Goal: Information Seeking & Learning: Understand process/instructions

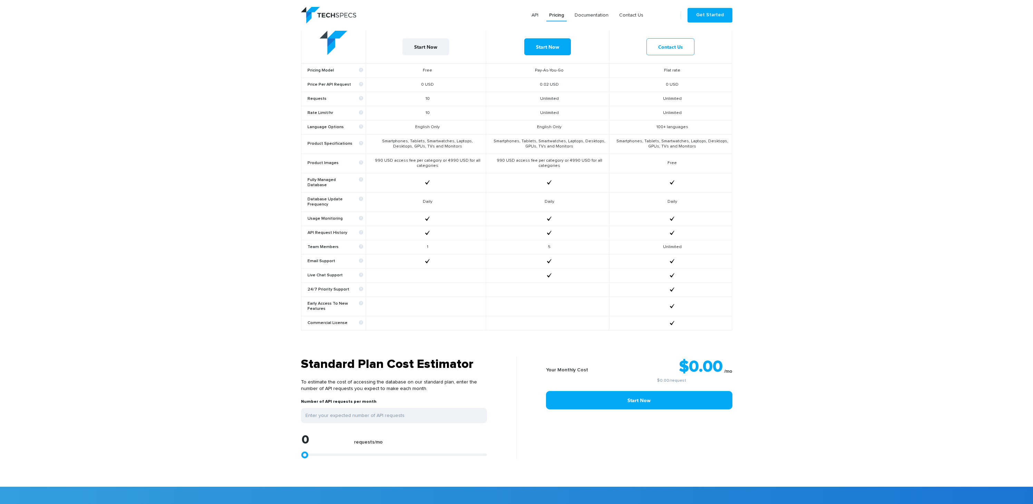
scroll to position [431, 0]
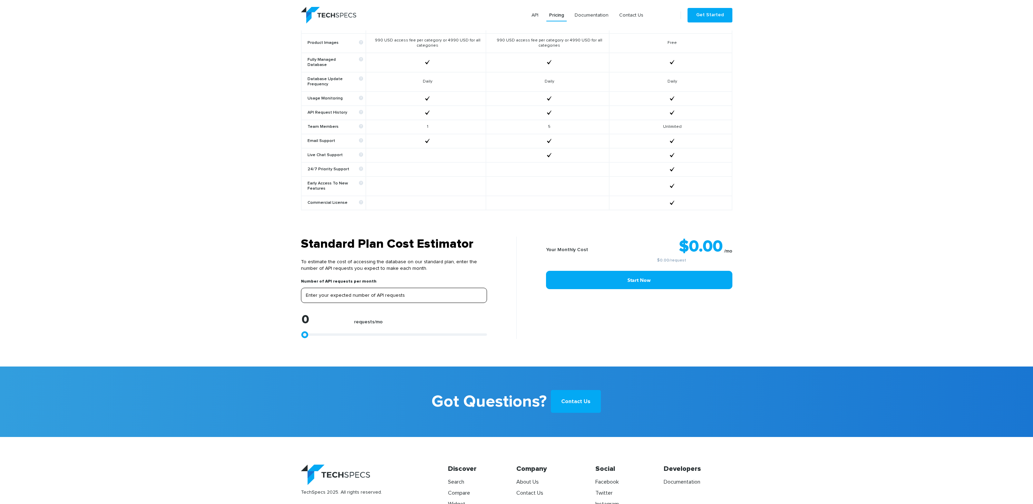
click at [395, 290] on input "tel" at bounding box center [394, 295] width 186 height 15
type input "1"
type input "10"
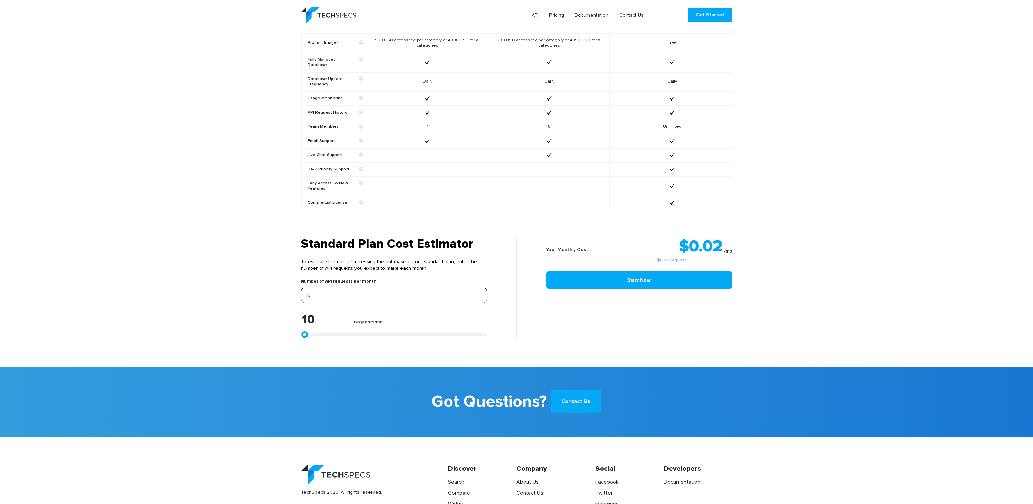
type input "100"
type input "1000"
type input "10000"
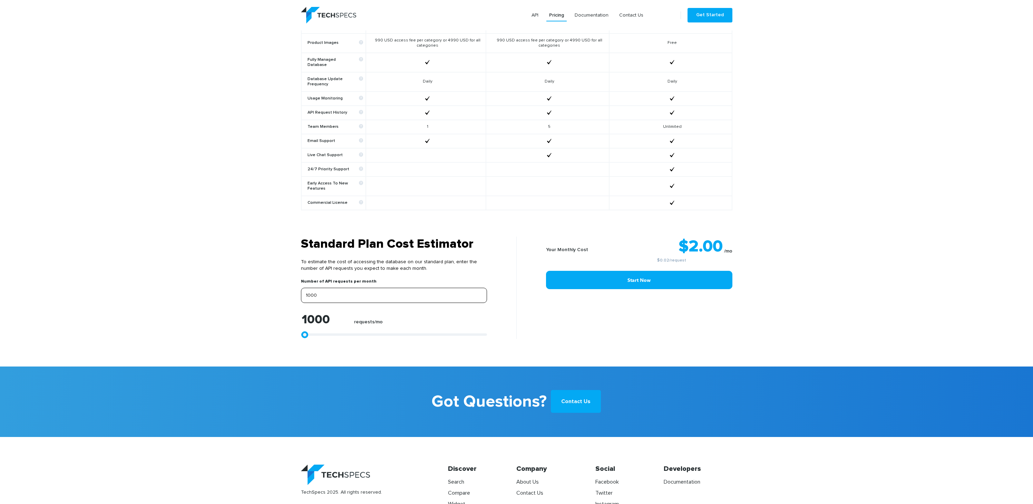
type input "10000"
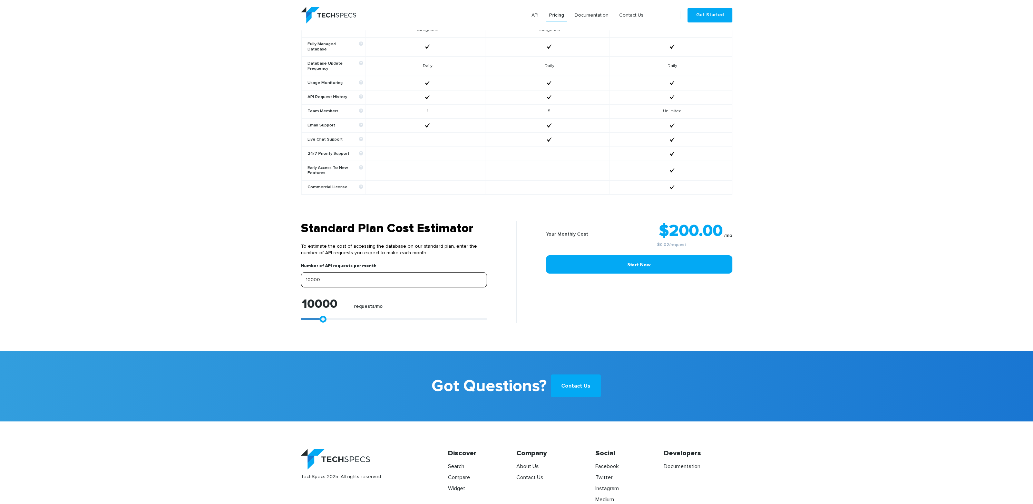
scroll to position [471, 0]
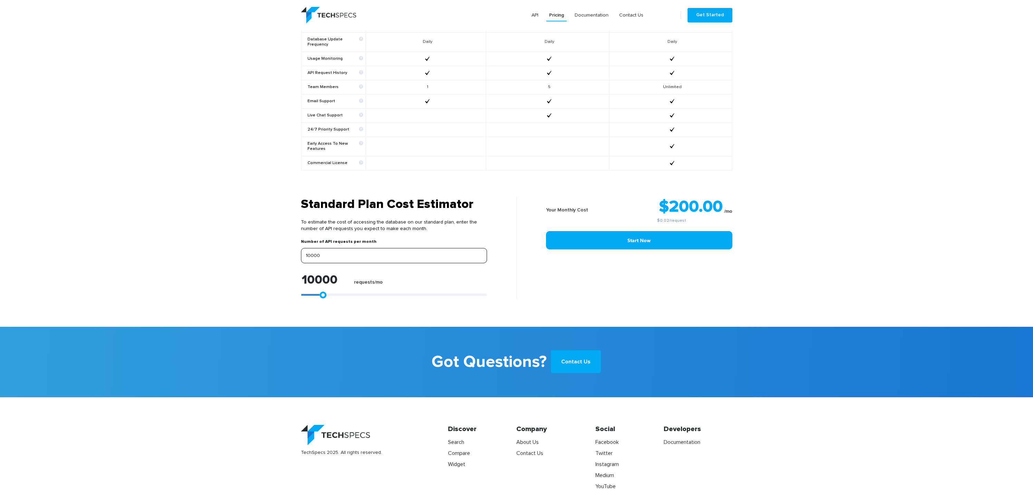
click at [338, 248] on input "10000" at bounding box center [394, 255] width 186 height 15
type input "11261"
type input "11632"
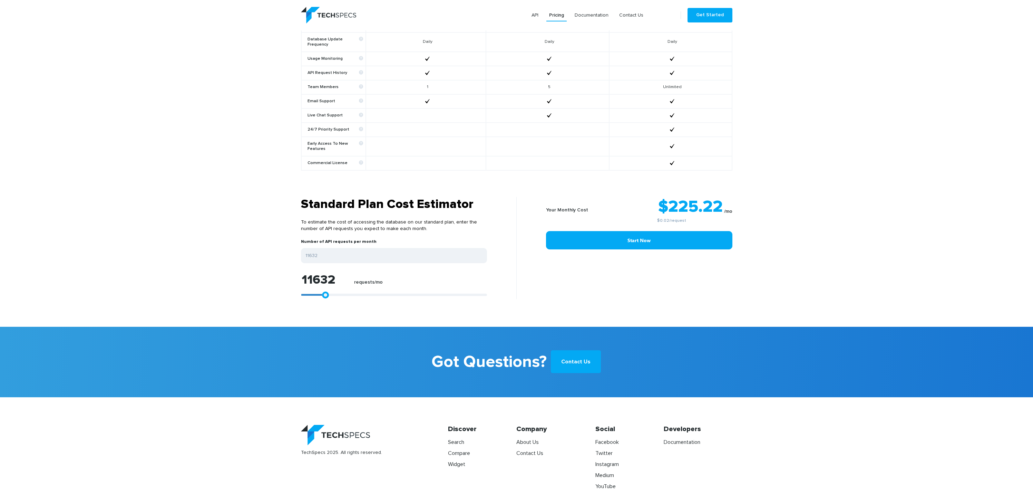
type input "12374"
type input "13487"
type input "15157"
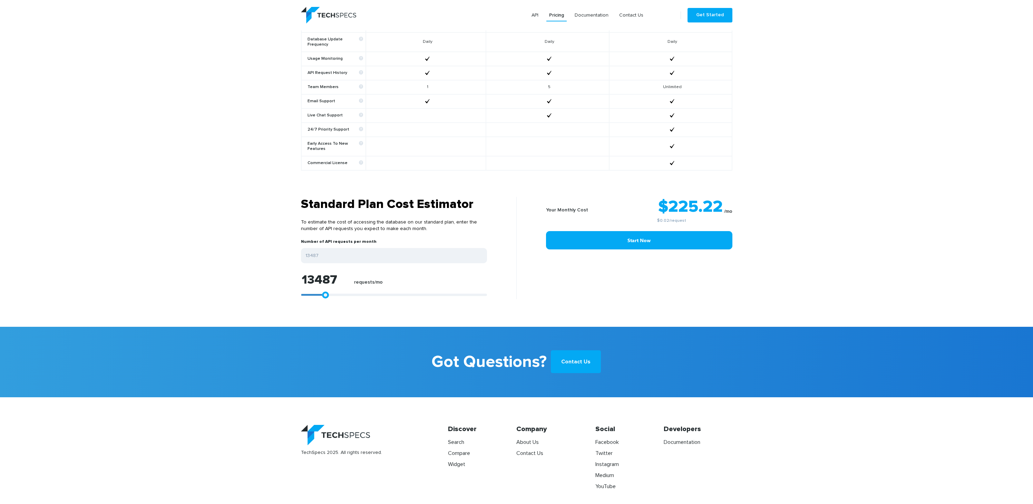
type input "15157"
type input "17012"
type input "19424"
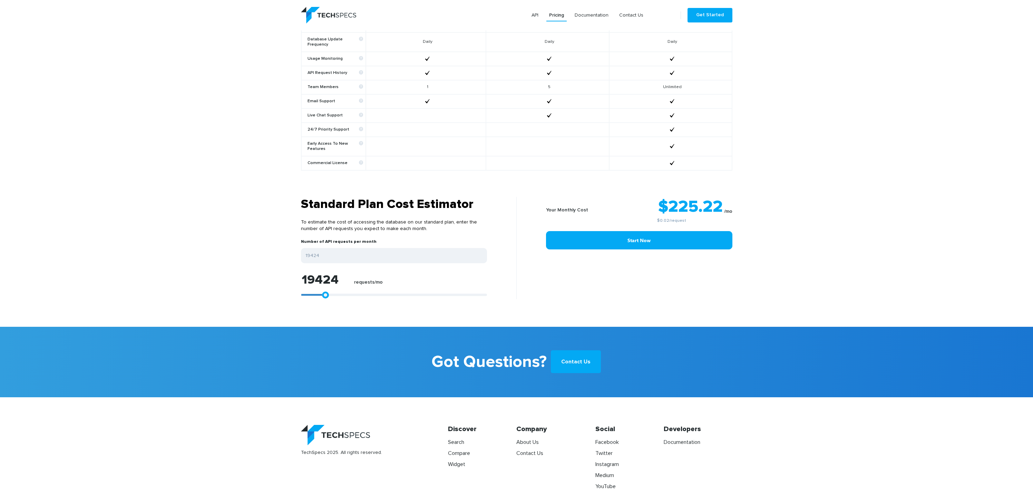
type input "22207"
type input "24990"
type input "28144"
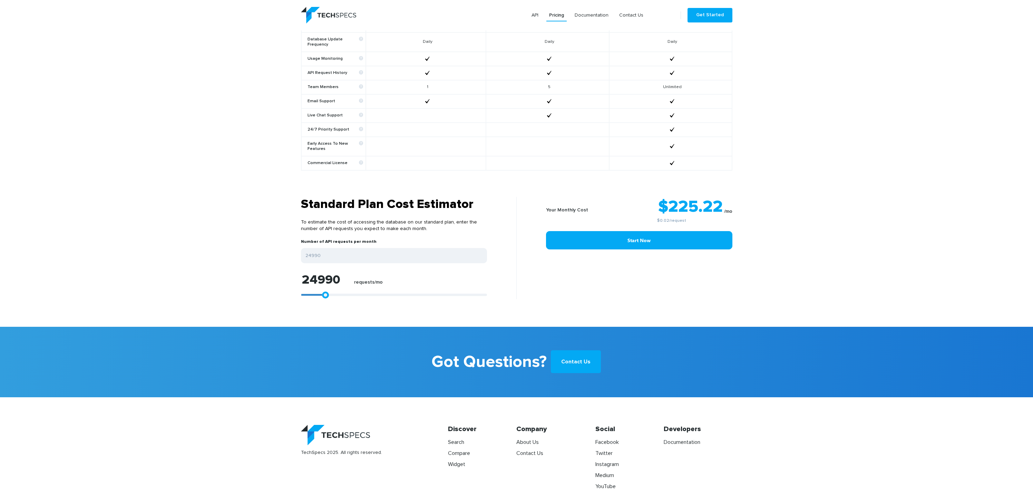
type input "28144"
type input "31112"
type input "33338"
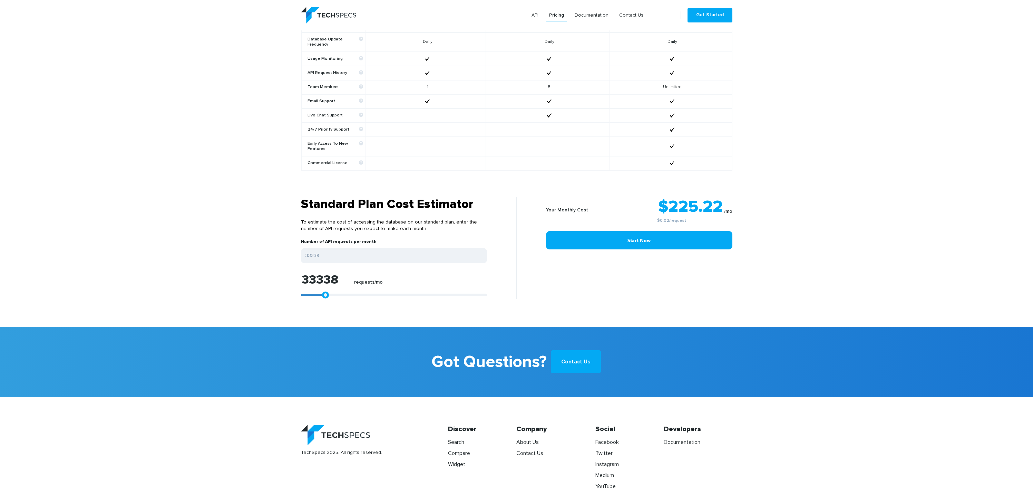
type input "35008"
type input "37049"
type input "39461"
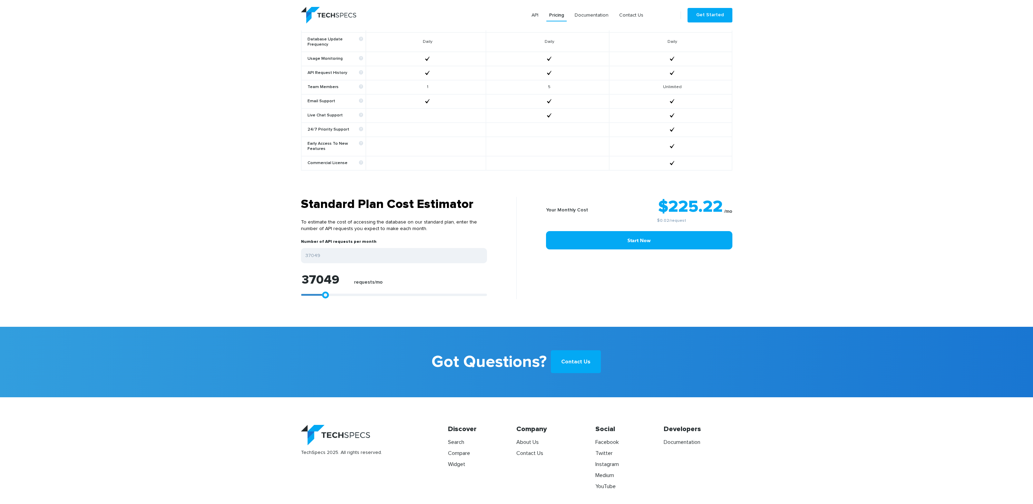
type input "39461"
type input "42986"
type input "46882"
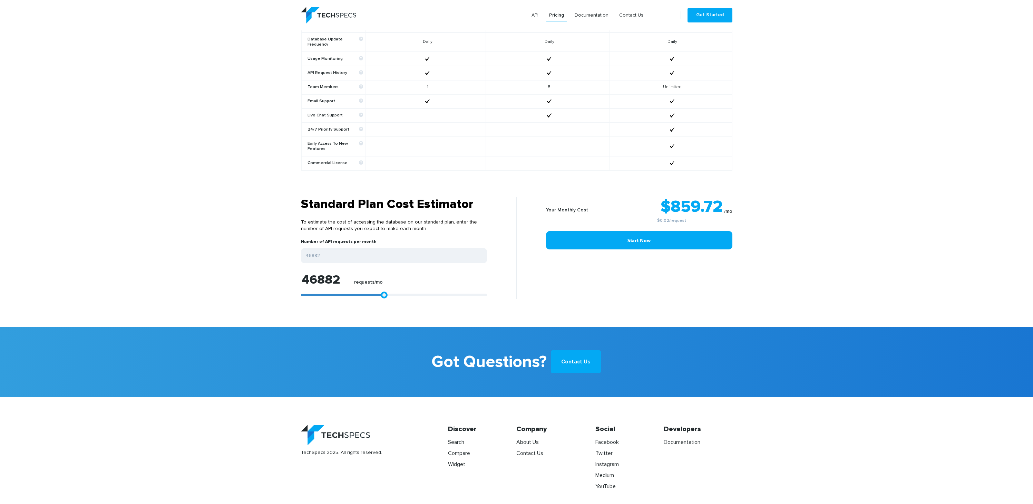
type input "50407"
type input "54303"
type input "58199"
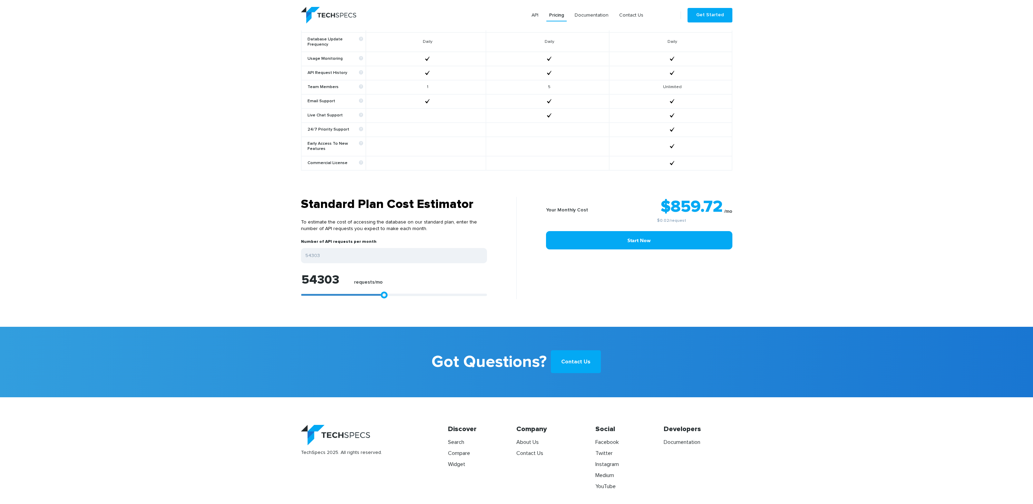
type input "58199"
type input "61724"
type input "64878"
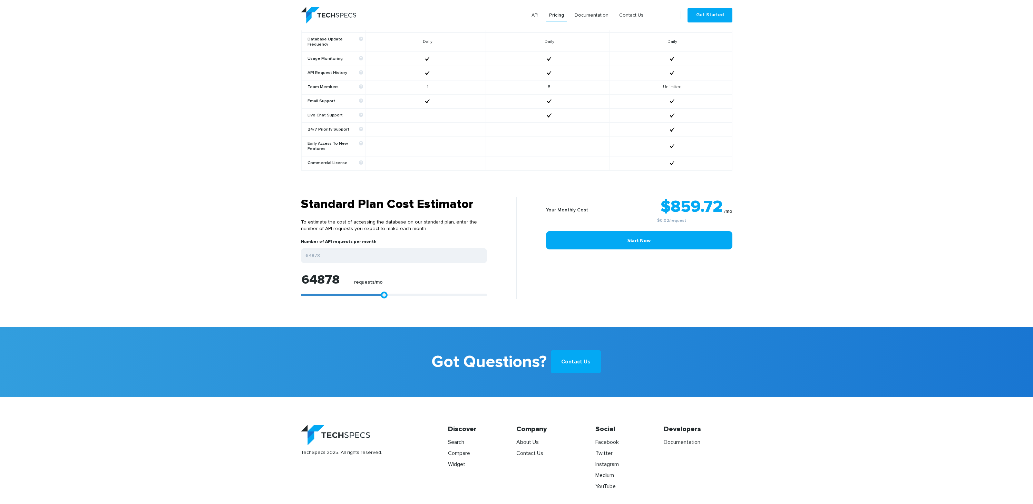
type input "67661"
type input "69516"
type input "70815"
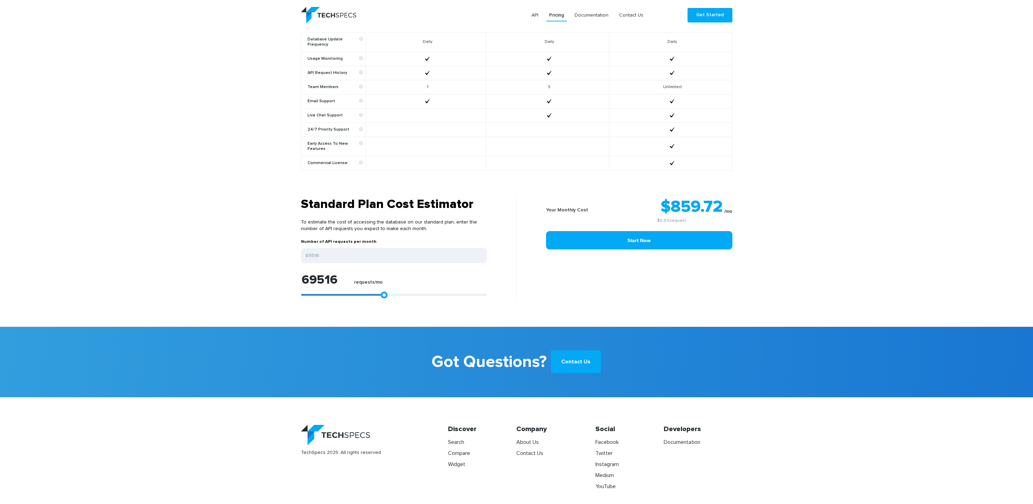
type input "70815"
type input "71371"
type input "71557"
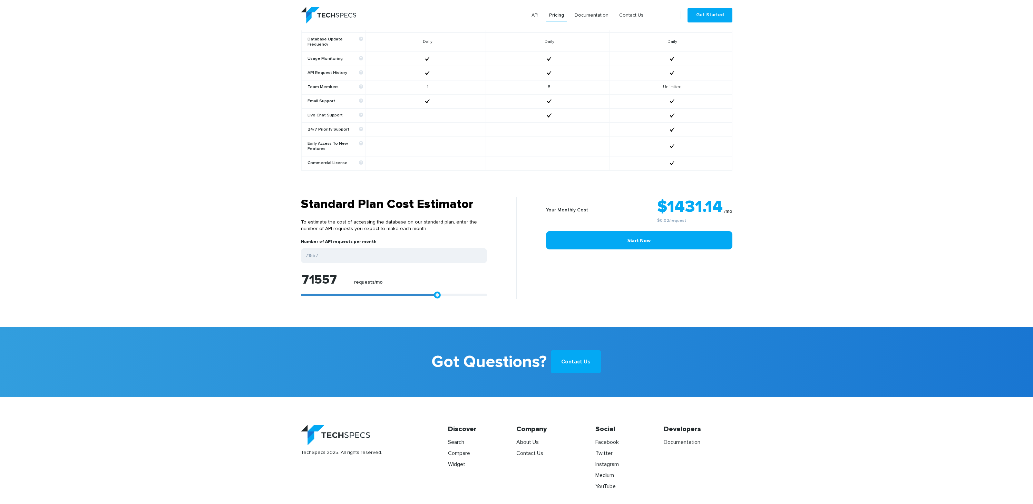
type input "72484"
type input "74154"
type input "76937"
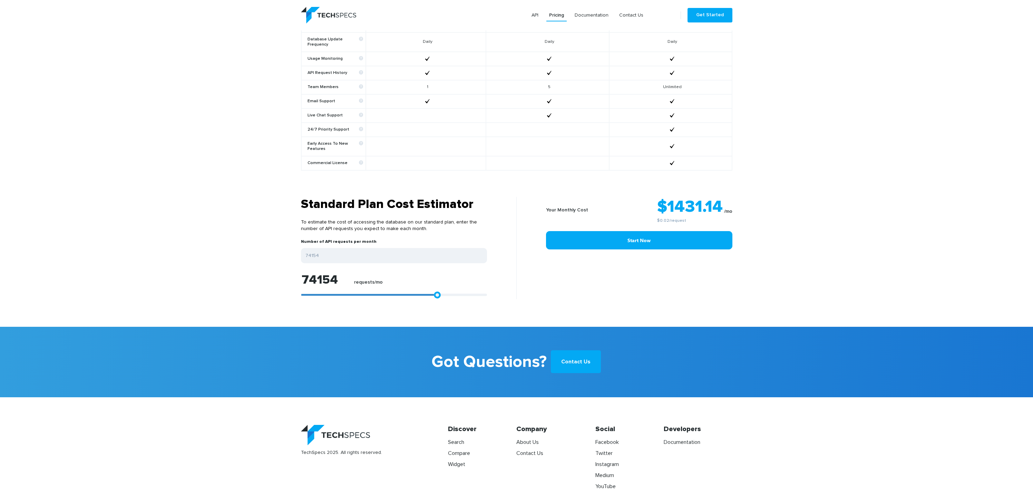
type input "76937"
type input "81204"
type input "85842"
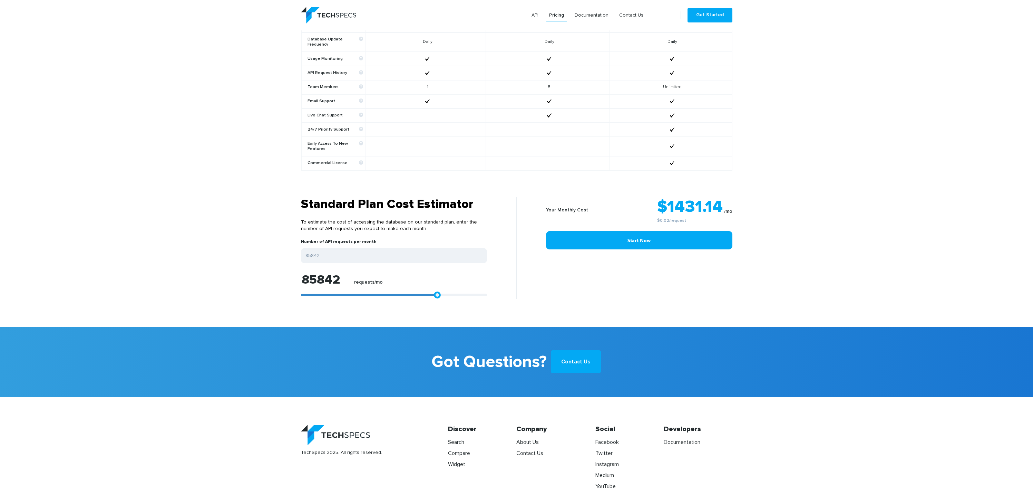
type input "89924"
type input "91779"
type input "92707"
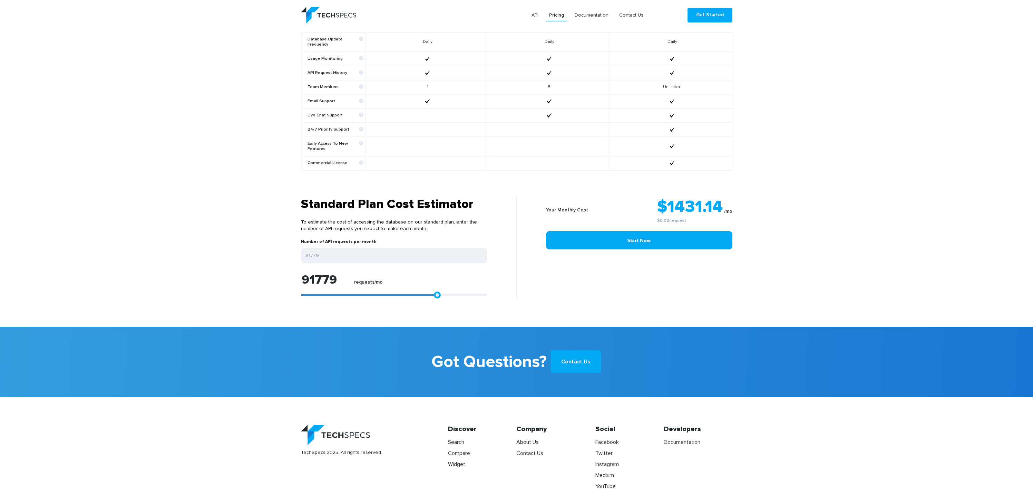
type input "92707"
type input "92892"
type input "92707"
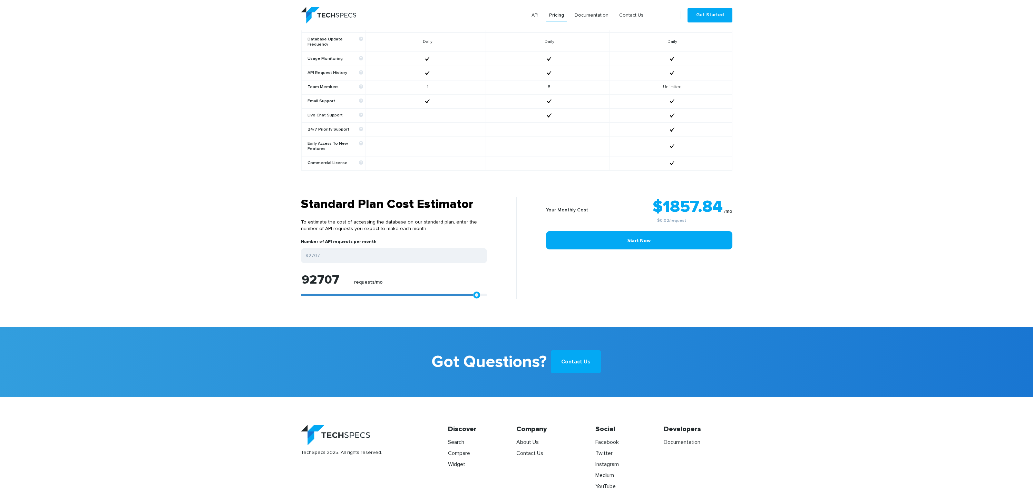
type input "91779"
type input "88996"
type input "82503"
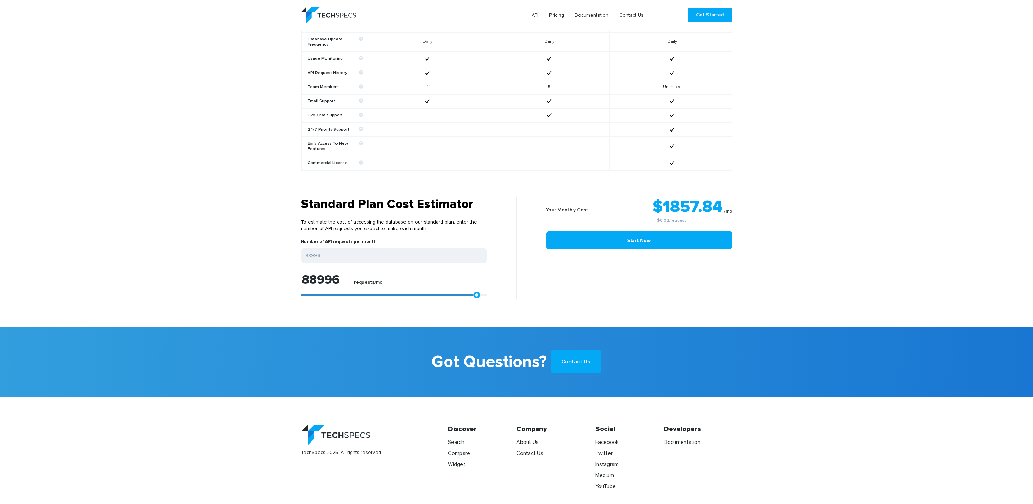
type input "82503"
type input "74154"
type input "64878"
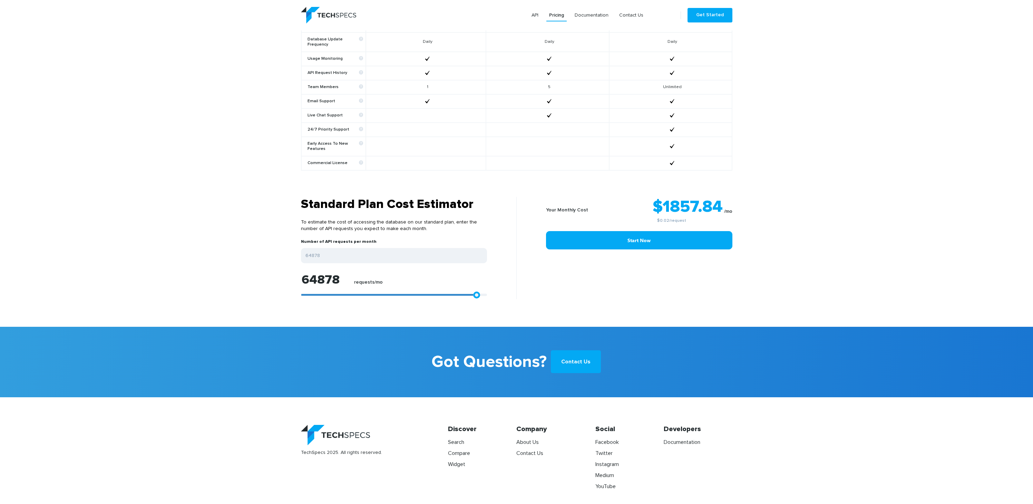
type input "54674"
type input "46325"
type input "37976"
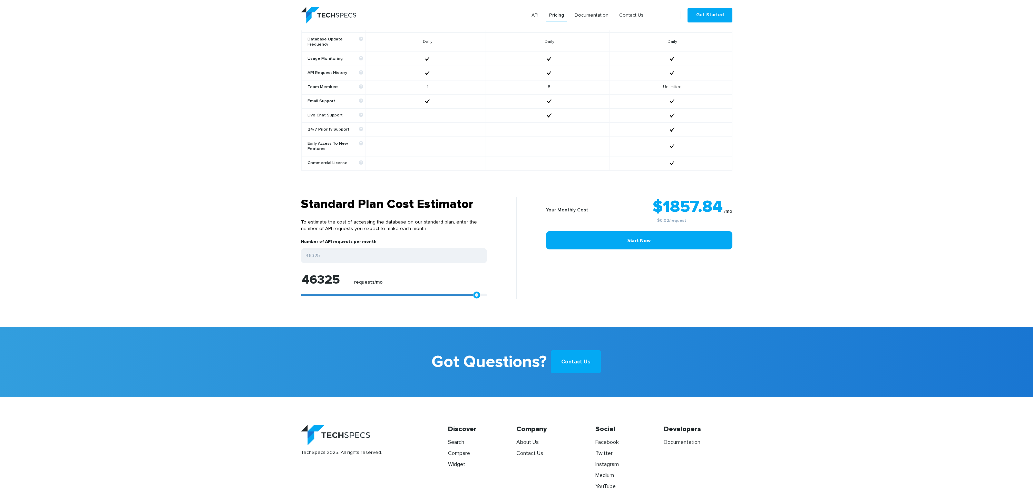
type input "37976"
type input "29999"
type input "22578"
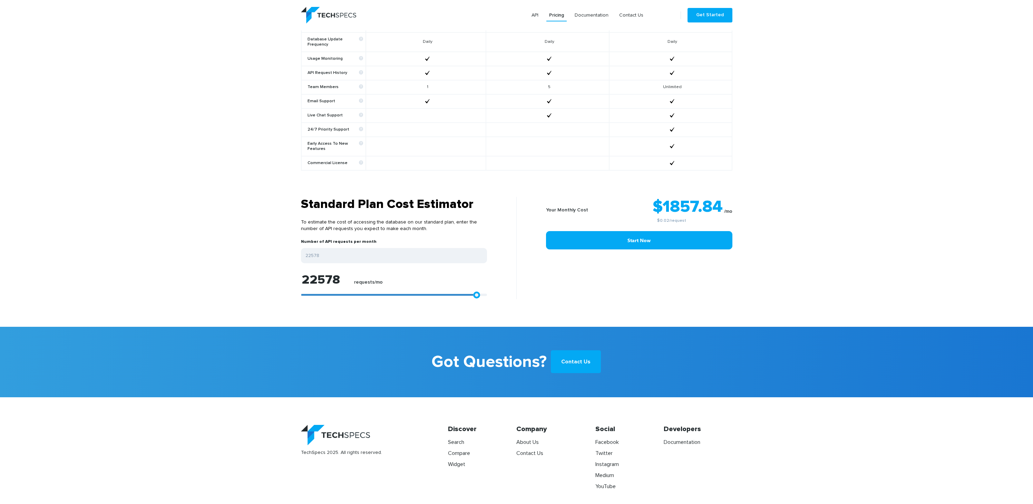
type input "17012"
type input "13301"
type input "11446"
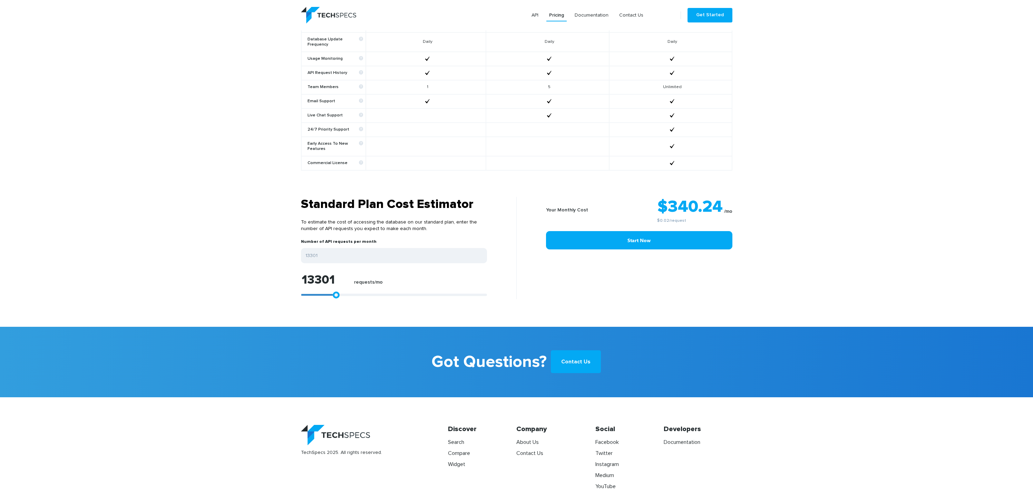
type input "11446"
type input "10519"
type input "10147"
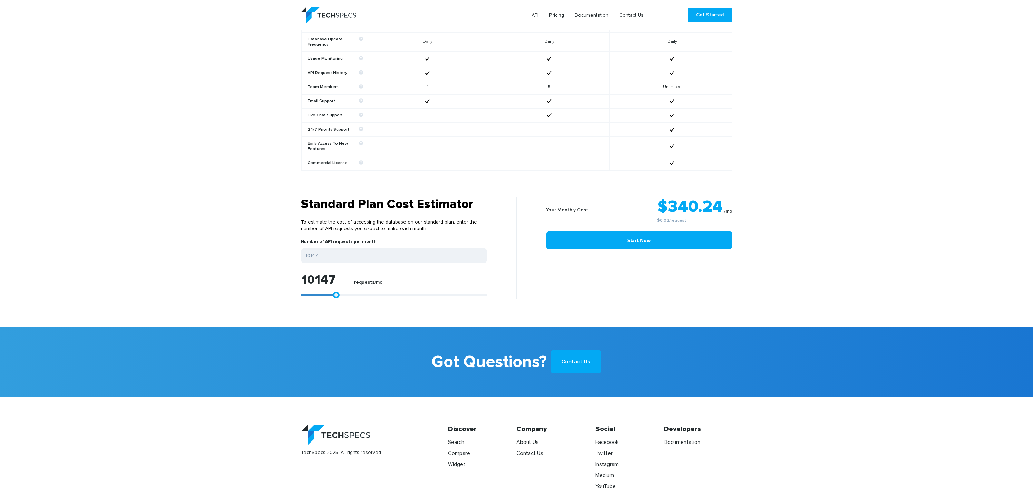
click at [333, 291] on link at bounding box center [336, 294] width 7 height 7
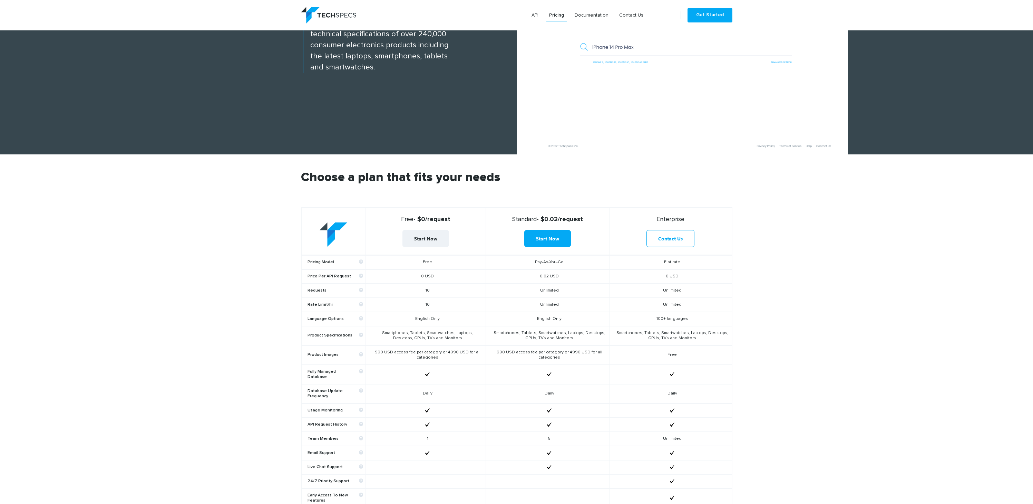
scroll to position [240, 0]
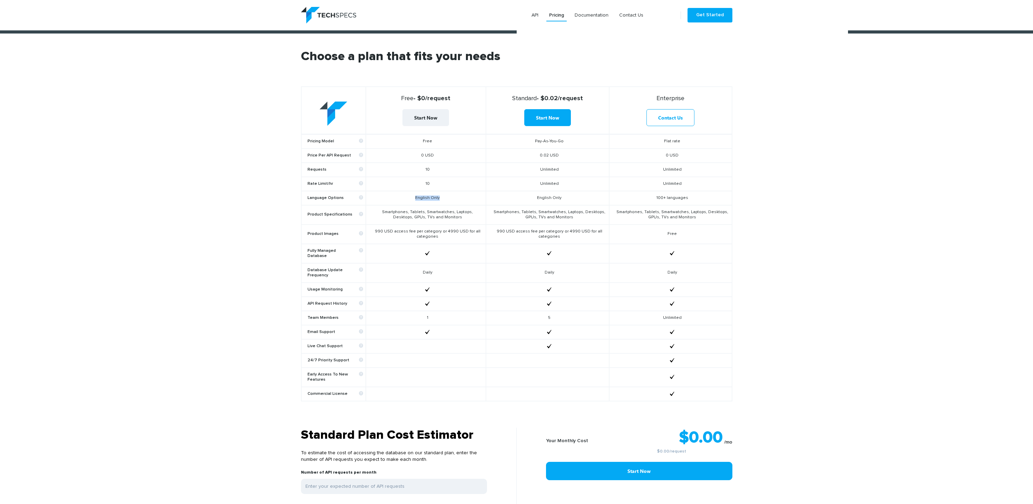
drag, startPoint x: 414, startPoint y: 200, endPoint x: 441, endPoint y: 196, distance: 26.8
click at [441, 196] on td "English Only" at bounding box center [426, 198] width 120 height 14
drag, startPoint x: 305, startPoint y: 183, endPoint x: 331, endPoint y: 182, distance: 26.3
click at [331, 182] on td "Rate Limit/hr" at bounding box center [333, 184] width 65 height 14
drag, startPoint x: 539, startPoint y: 98, endPoint x: 566, endPoint y: 97, distance: 28.0
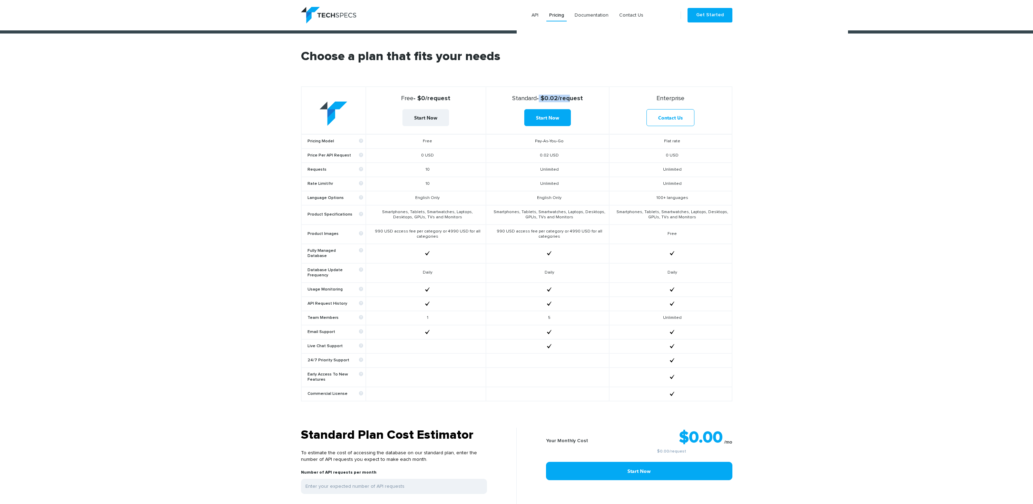
click at [566, 97] on strong "Standard - $0.02/request" at bounding box center [547, 99] width 117 height 8
click at [557, 98] on strong "Standard - $0.02/request" at bounding box center [547, 99] width 117 height 8
click at [560, 97] on strong "Standard - $0.02/request" at bounding box center [547, 99] width 117 height 8
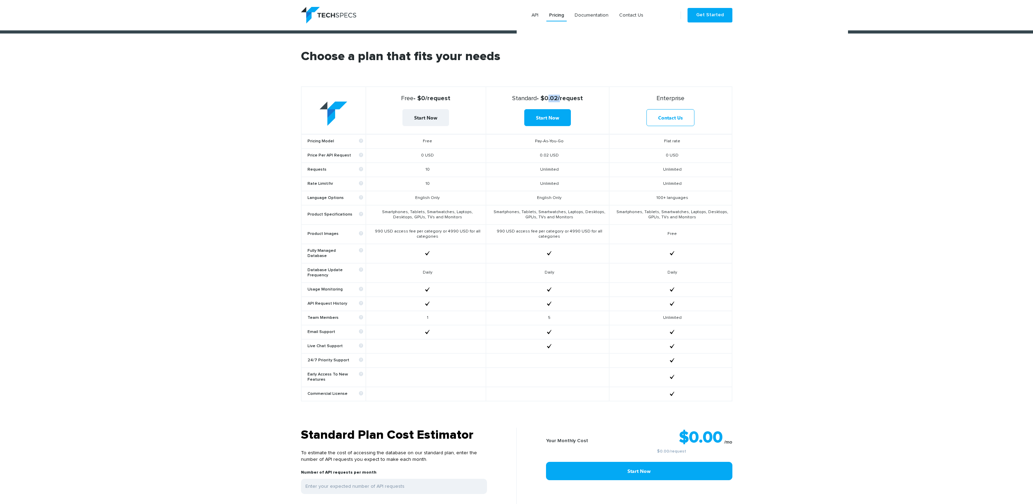
drag, startPoint x: 558, startPoint y: 98, endPoint x: 544, endPoint y: 98, distance: 14.2
click at [544, 98] on strong "Standard - $0.02/request" at bounding box center [547, 99] width 117 height 8
drag, startPoint x: 546, startPoint y: 99, endPoint x: 561, endPoint y: 98, distance: 14.9
click at [561, 98] on strong "Standard - $0.02/request" at bounding box center [547, 99] width 117 height 8
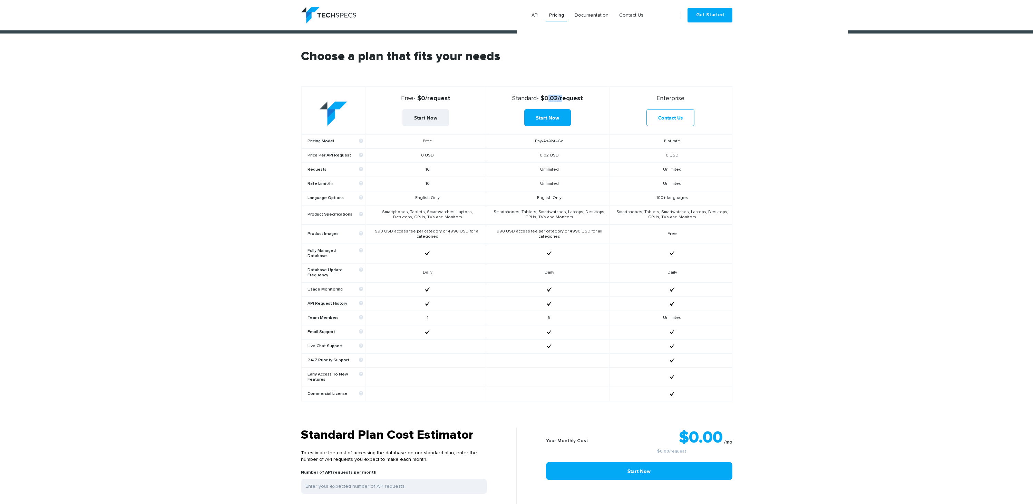
click at [561, 98] on strong "Standard - $0.02/request" at bounding box center [547, 99] width 117 height 8
drag, startPoint x: 557, startPoint y: 98, endPoint x: 543, endPoint y: 98, distance: 14.5
click at [543, 98] on strong "Standard - $0.02/request" at bounding box center [547, 99] width 117 height 8
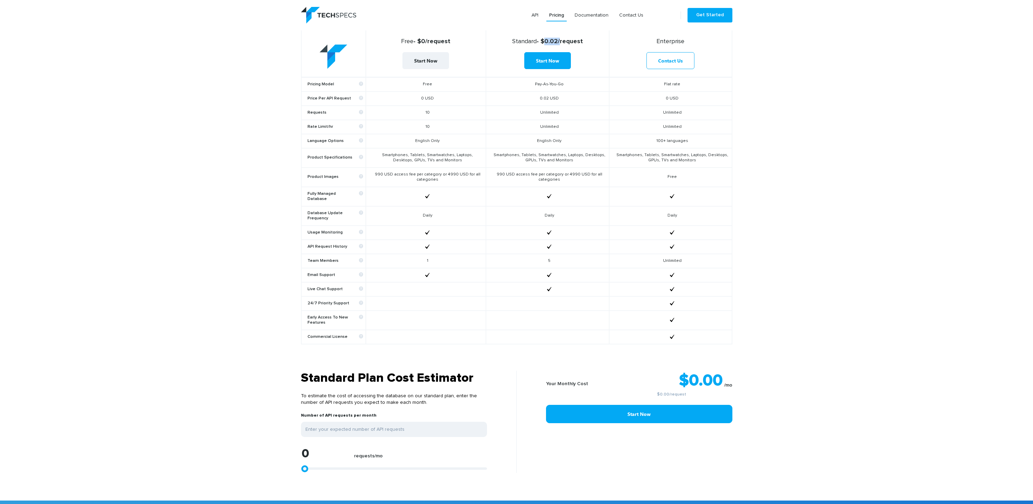
scroll to position [351, 0]
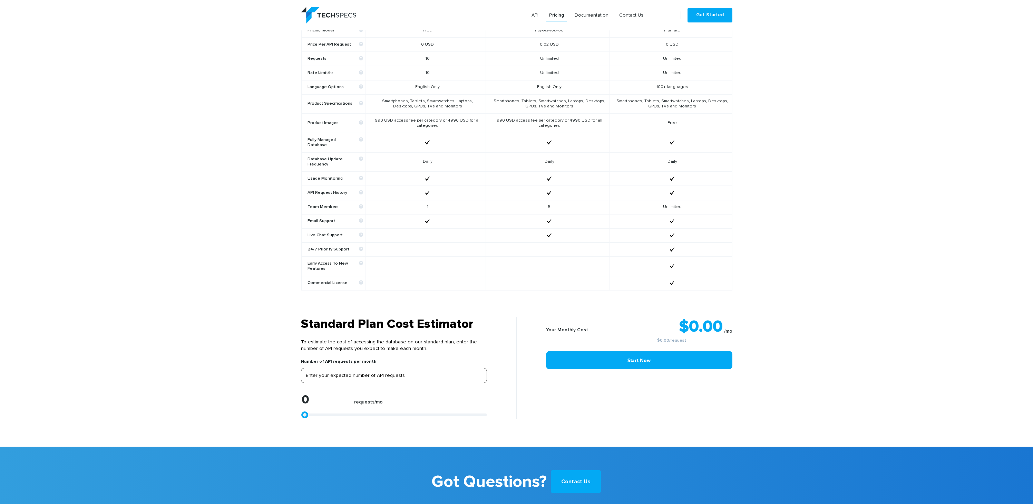
click at [334, 372] on input "tel" at bounding box center [394, 375] width 186 height 15
drag, startPoint x: 302, startPoint y: 411, endPoint x: 315, endPoint y: 411, distance: 12.8
click at [333, 410] on div "0 requests/mo" at bounding box center [394, 406] width 186 height 26
type input "1113"
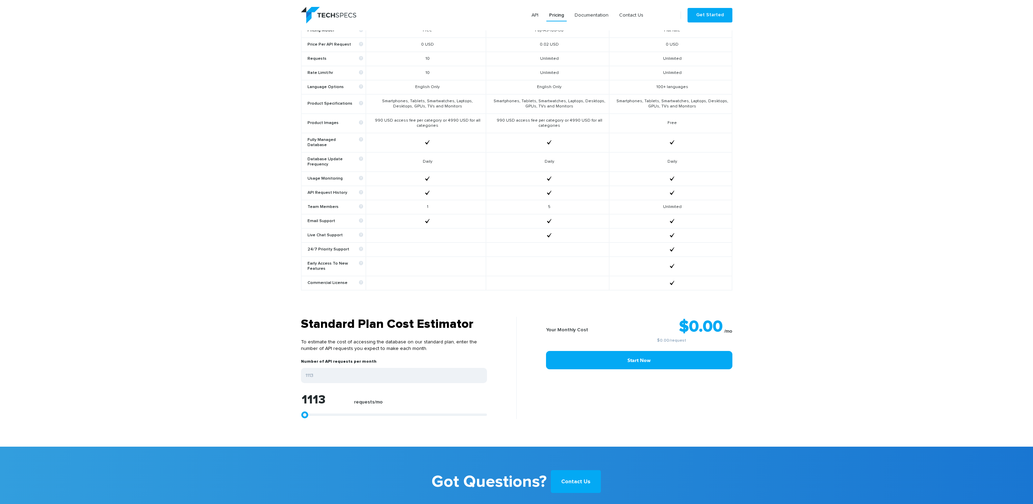
type input "1299"
type input "1484"
type input "2412"
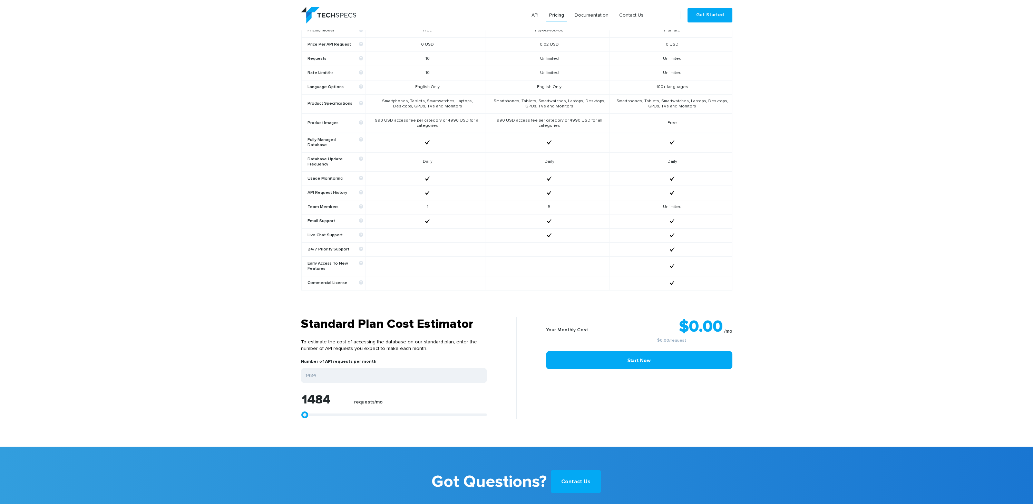
type input "2412"
type input "3339"
type input "4824"
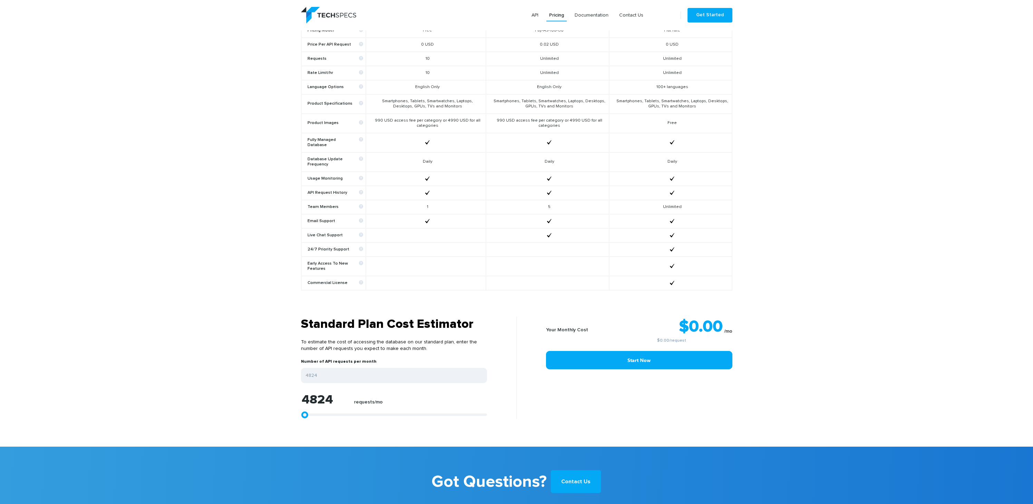
type input "6122"
type input "8163"
type input "9833"
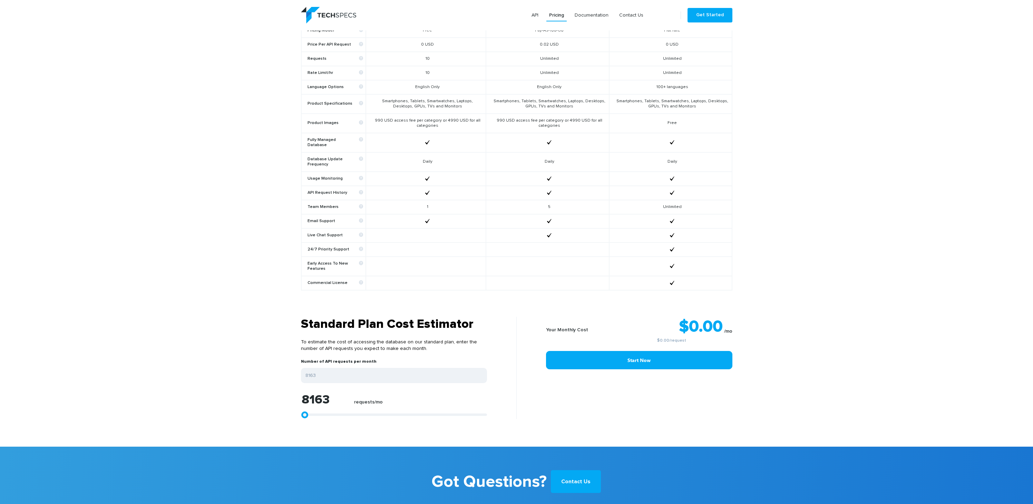
type input "9833"
type input "11132"
type input "12245"
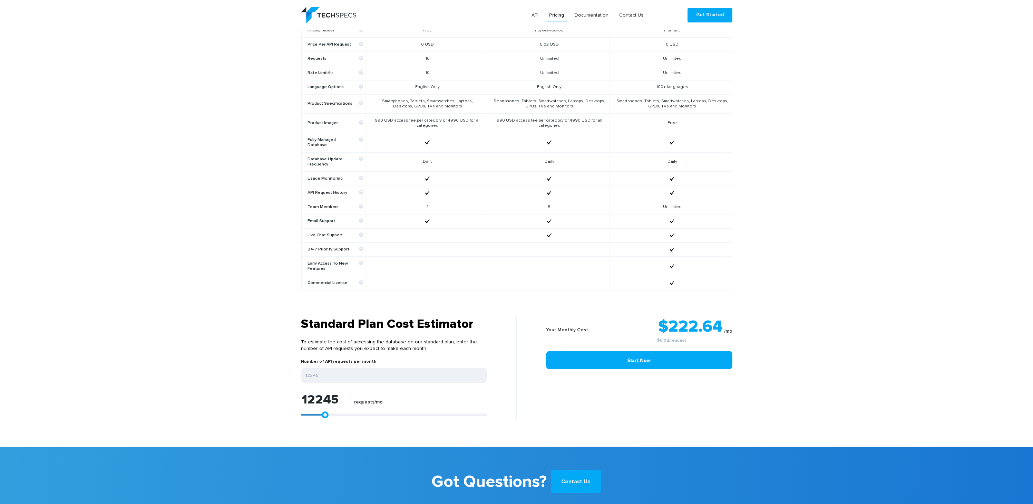
type input "12987"
type input "13729"
type input "14471"
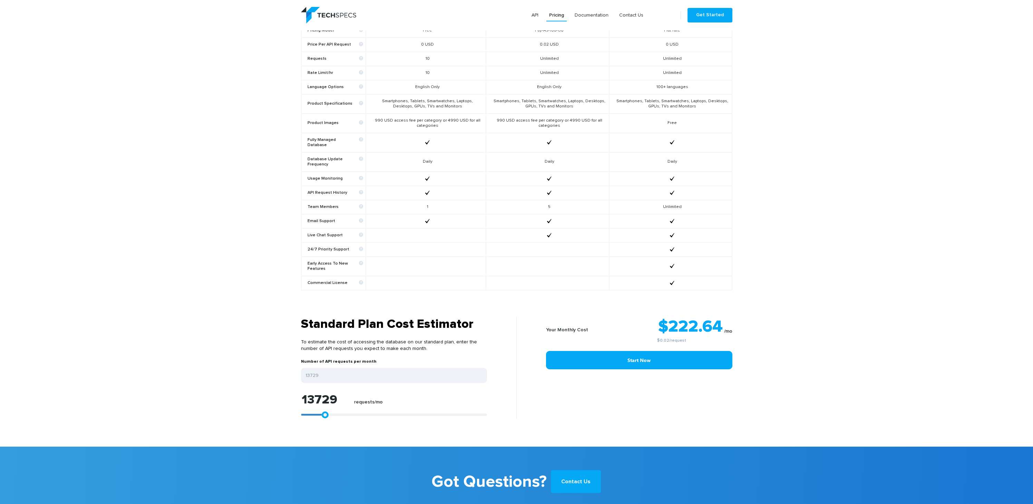
type input "14471"
type input "15213"
type input "16141"
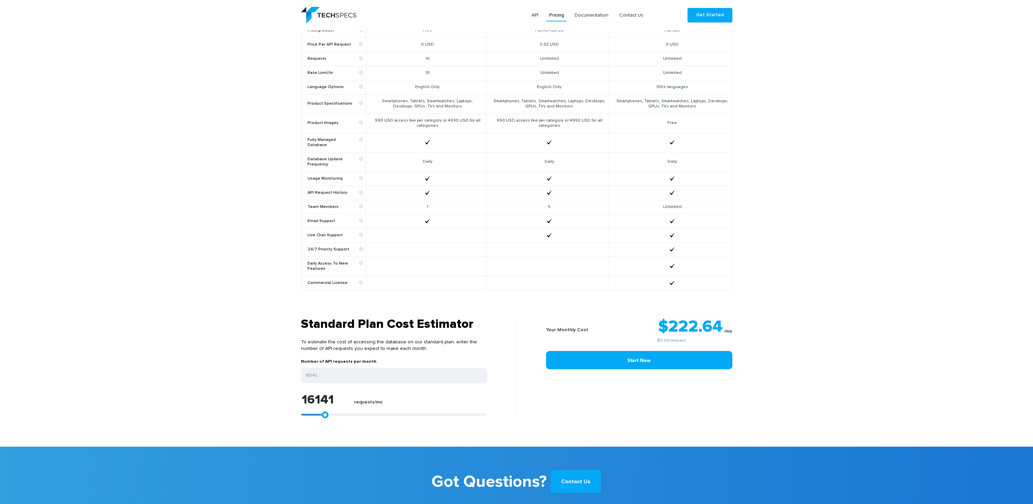
type input "17440"
type input "18738"
type input "20222"
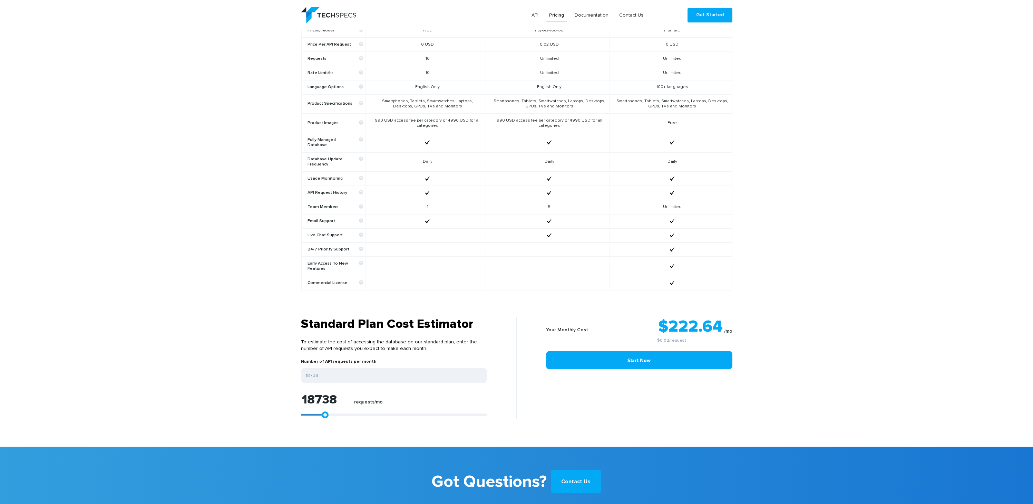
type input "20222"
type input "21707"
type input "23747"
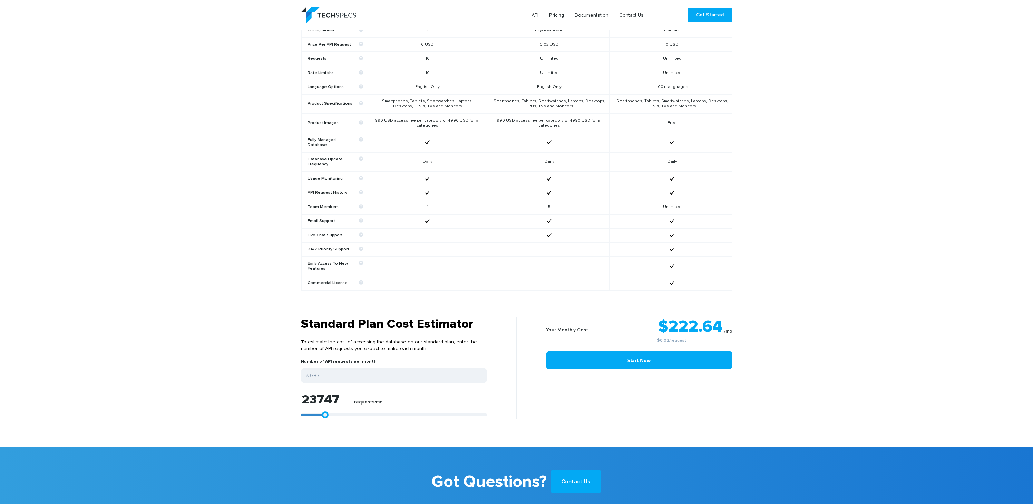
type input "25974"
type input "28571"
type input "31354"
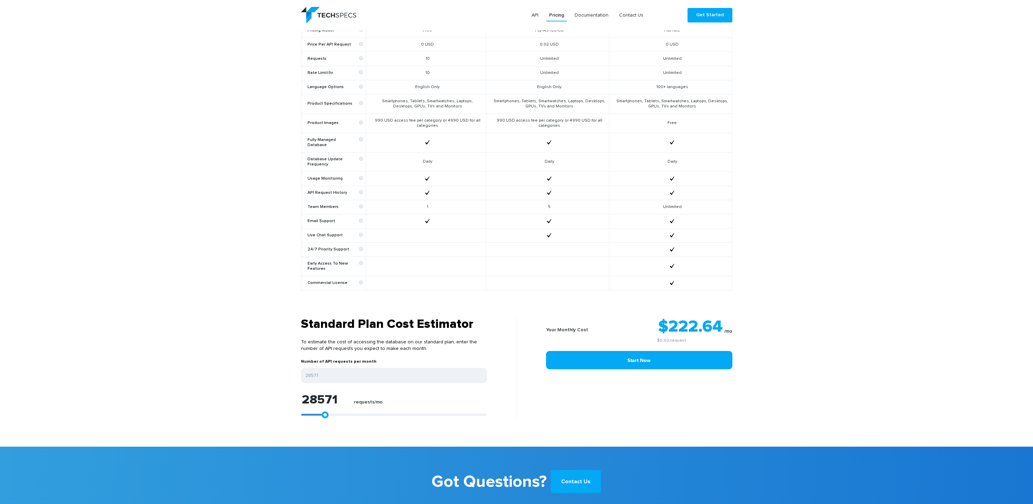
type input "31354"
type input "33766"
type input "36549"
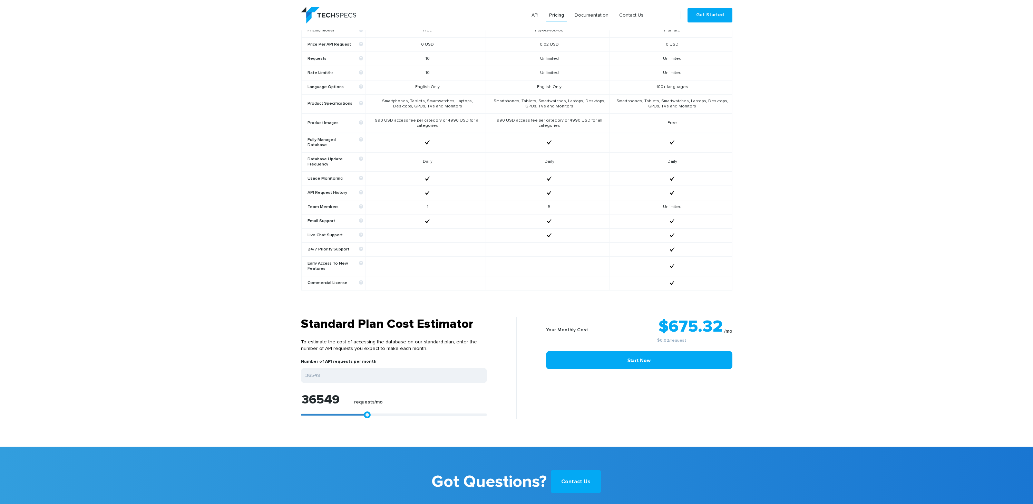
type input "39703"
type input "42300"
type input "44155"
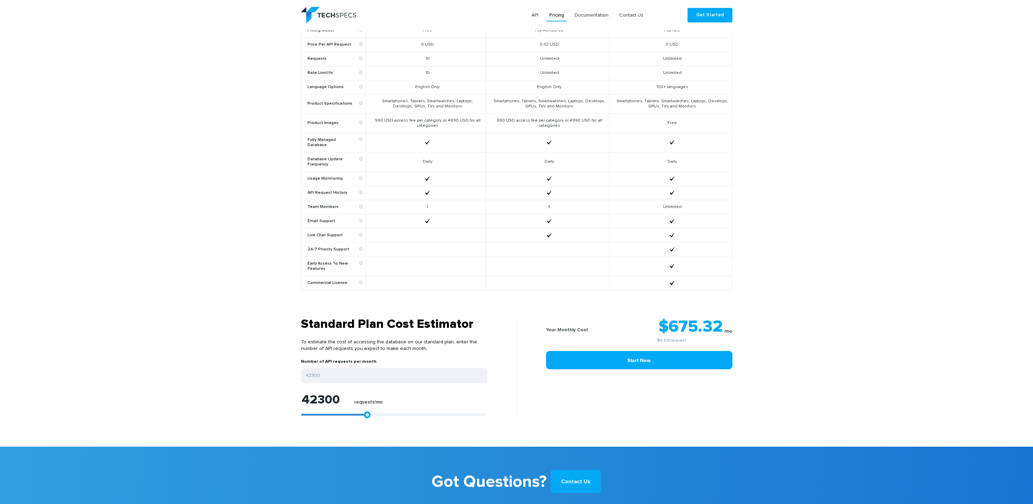
type input "44155"
type input "45269"
type input "45640"
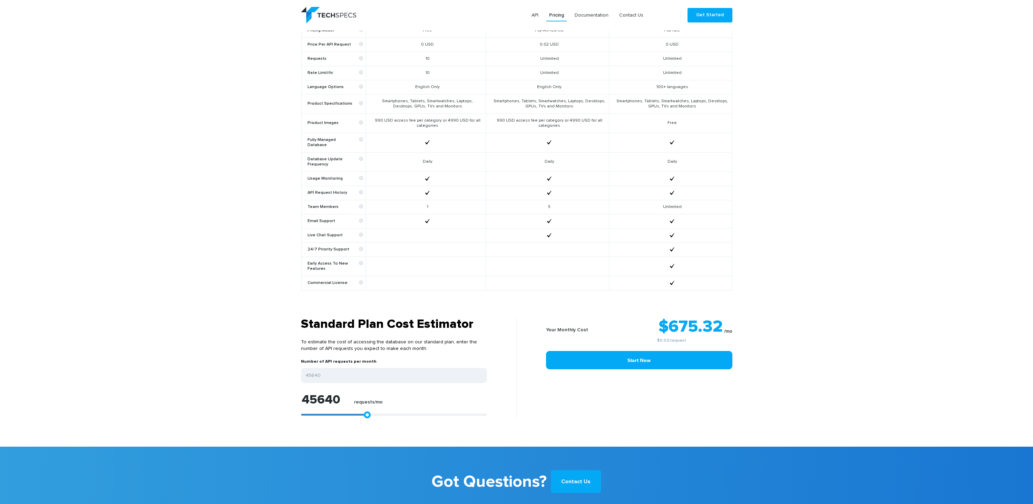
type input "45825"
type input "46382"
type input "46938"
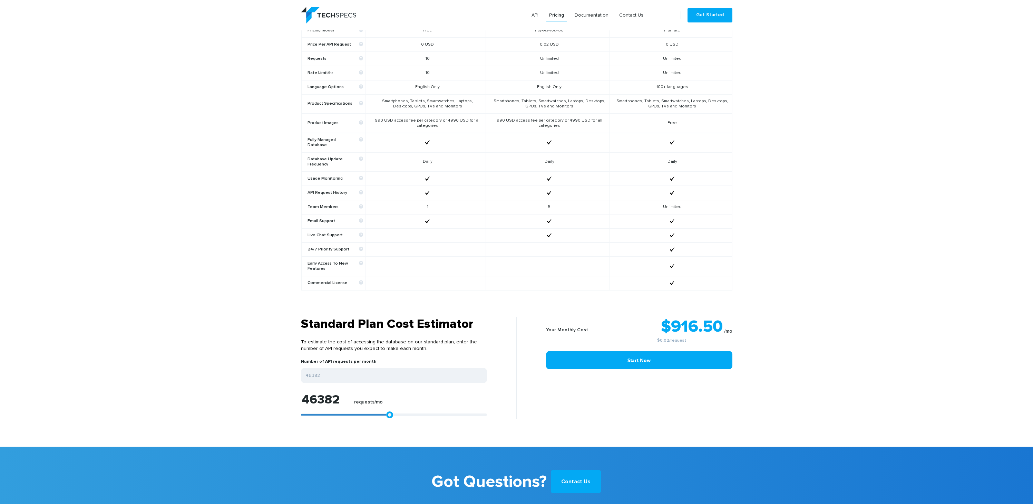
type input "46938"
type input "47309"
type input "48979"
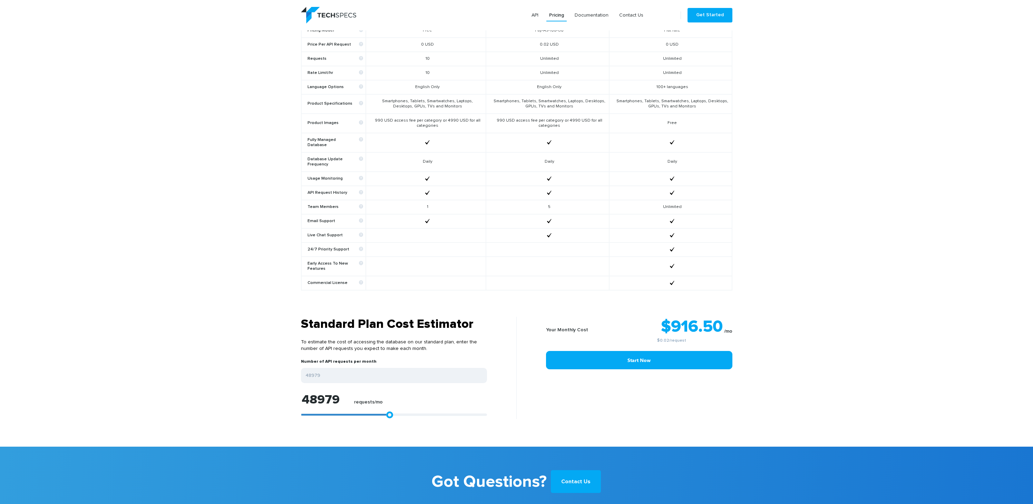
type input "49907"
type input "50834"
type input "51762"
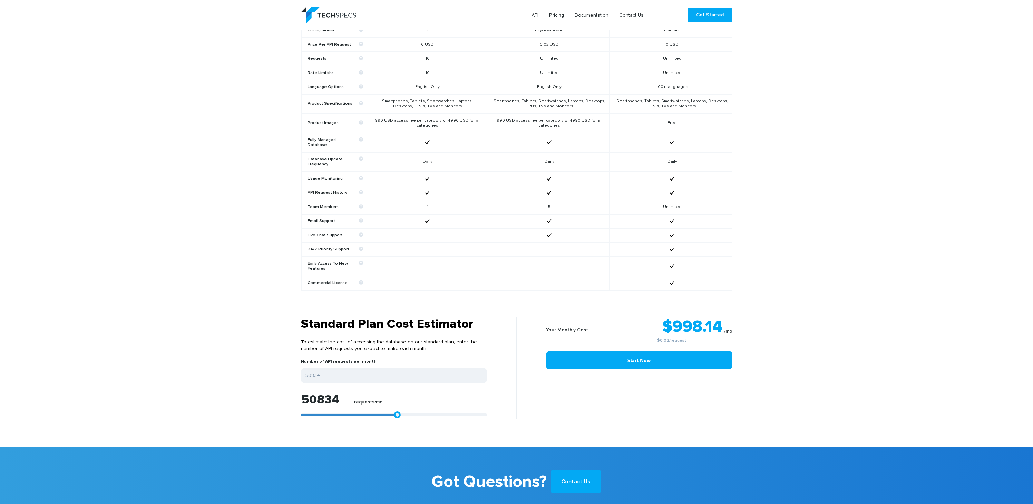
type input "51762"
type input "52504"
type input "53061"
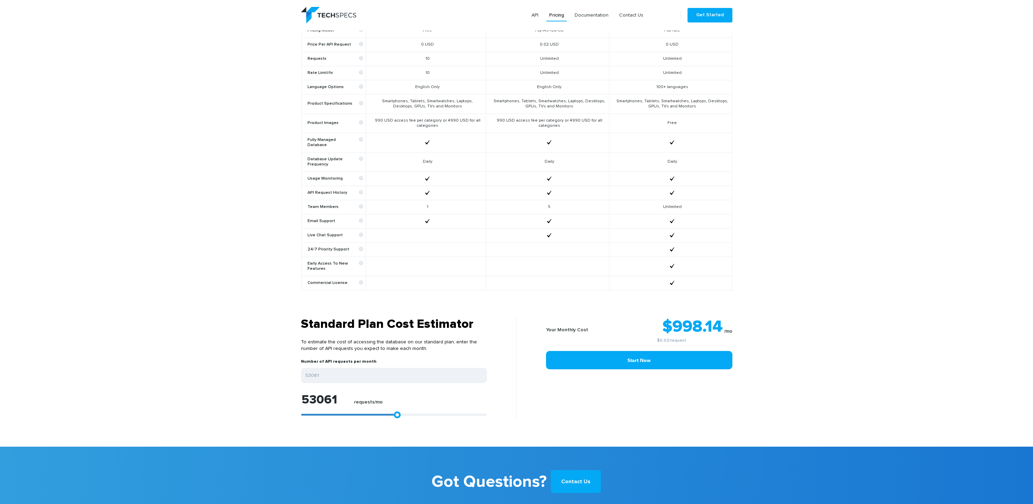
type input "53617"
type input "54174"
type input "54359"
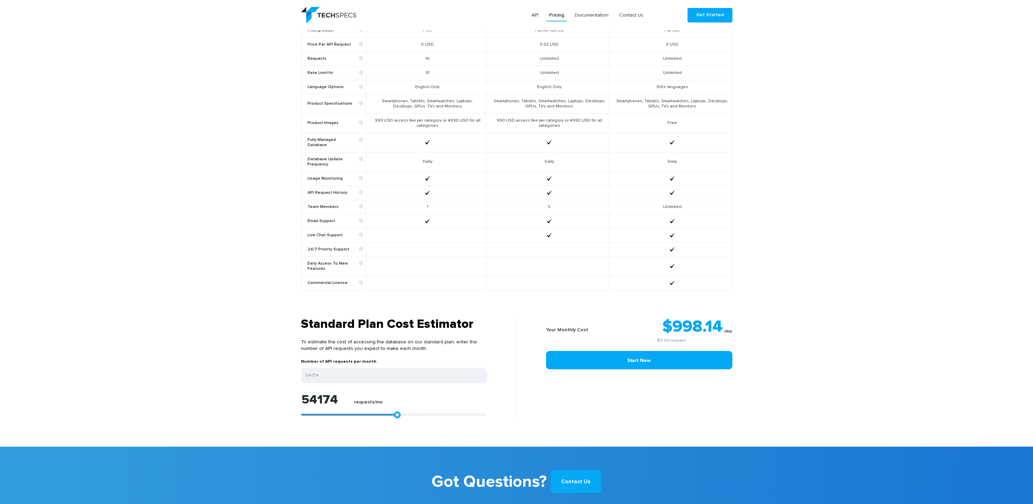
type input "54359"
type input "54545"
type input "54359"
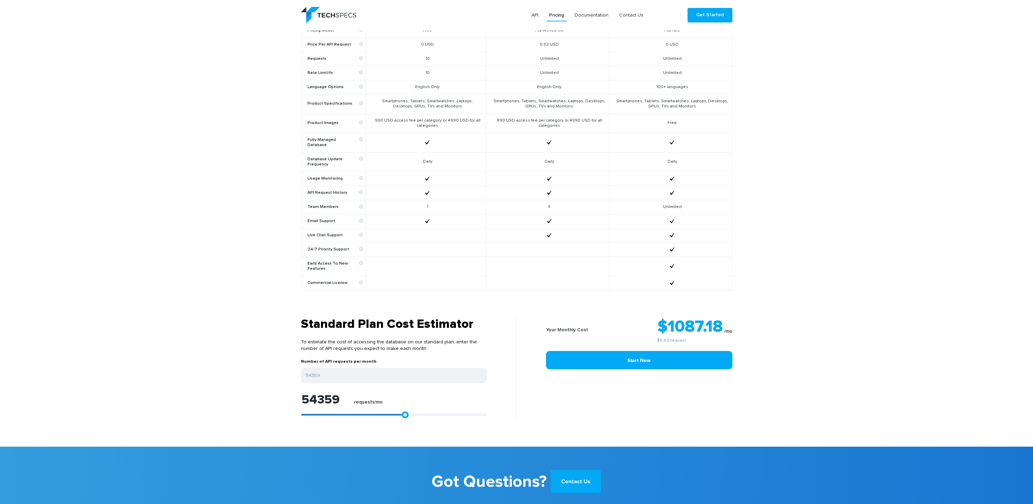
type input "54174"
type input "53803"
type input "53246"
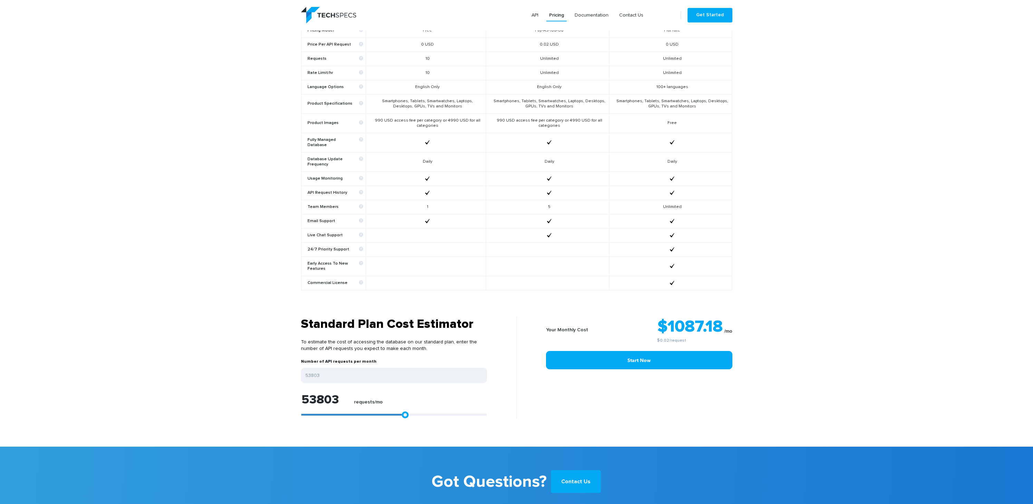
type input "53246"
type input "52875"
type input "51391"
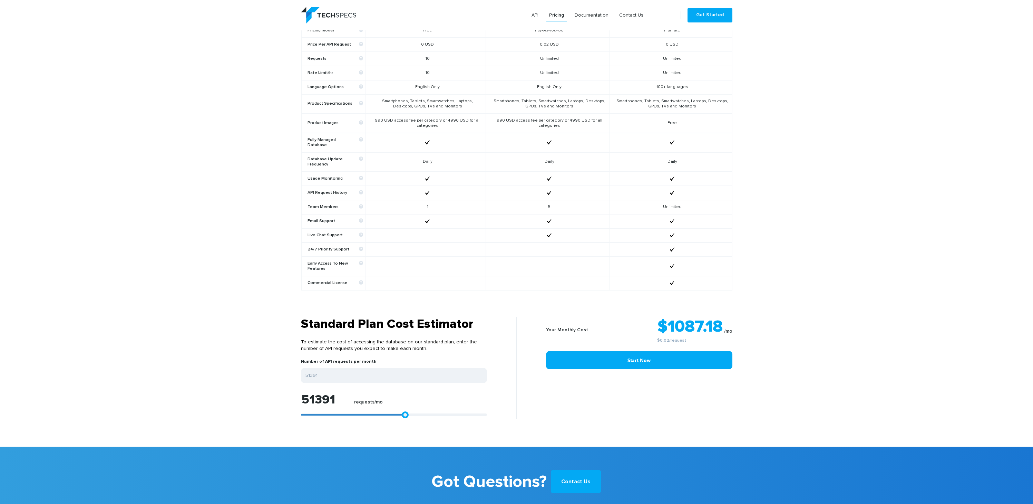
type input "50649"
type input "50092"
type input "49536"
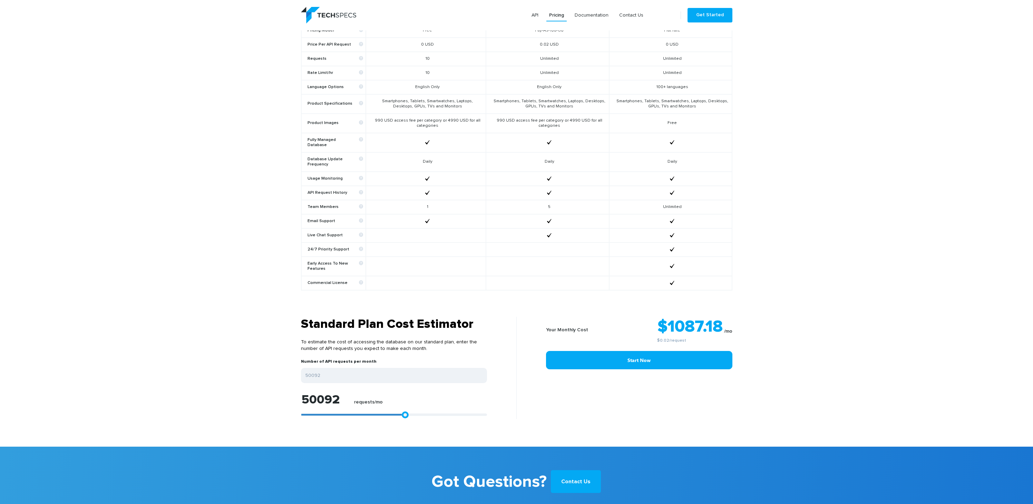
type input "49536"
type input "49165"
type input "49350"
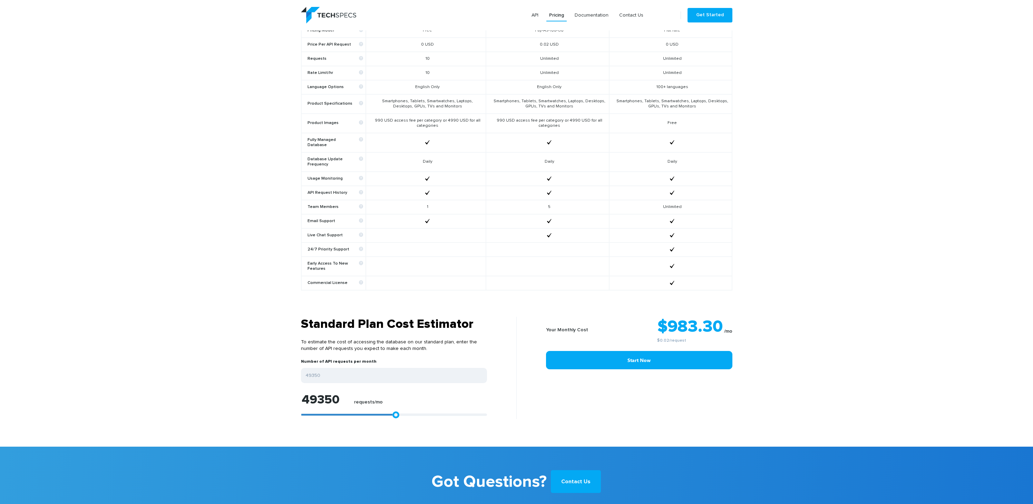
type input "49907"
type input "50649"
type input "51762"
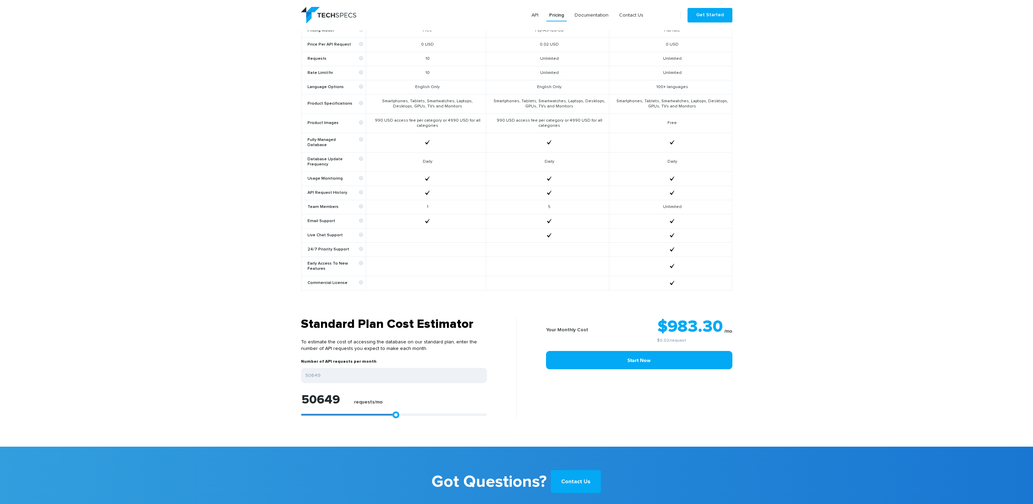
type input "51762"
type input "52875"
type input "53803"
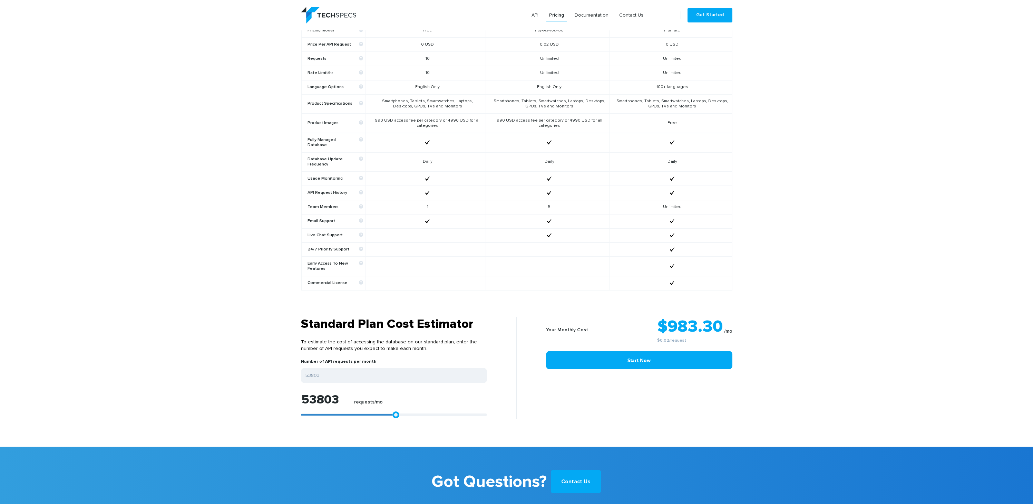
type input "54916"
type input "55658"
type input "56400"
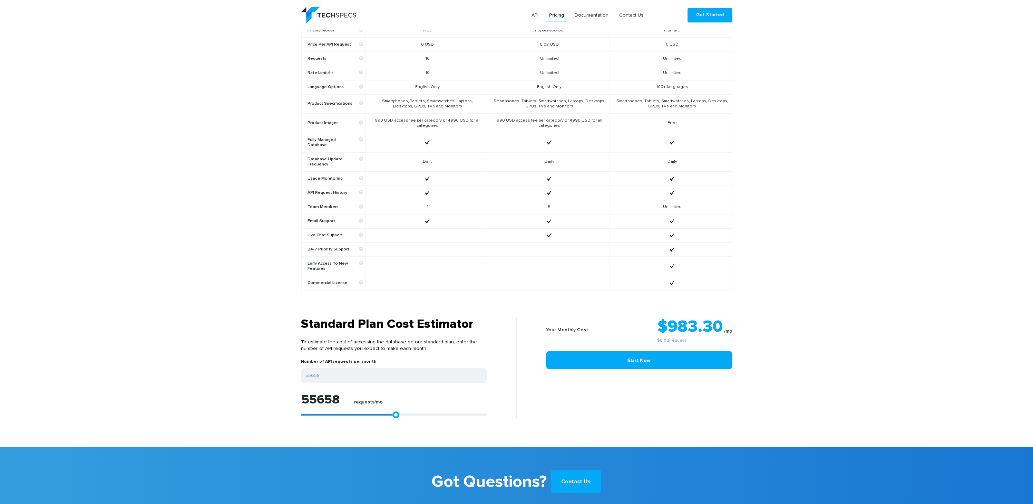
type input "56400"
type input "57142"
type input "58070"
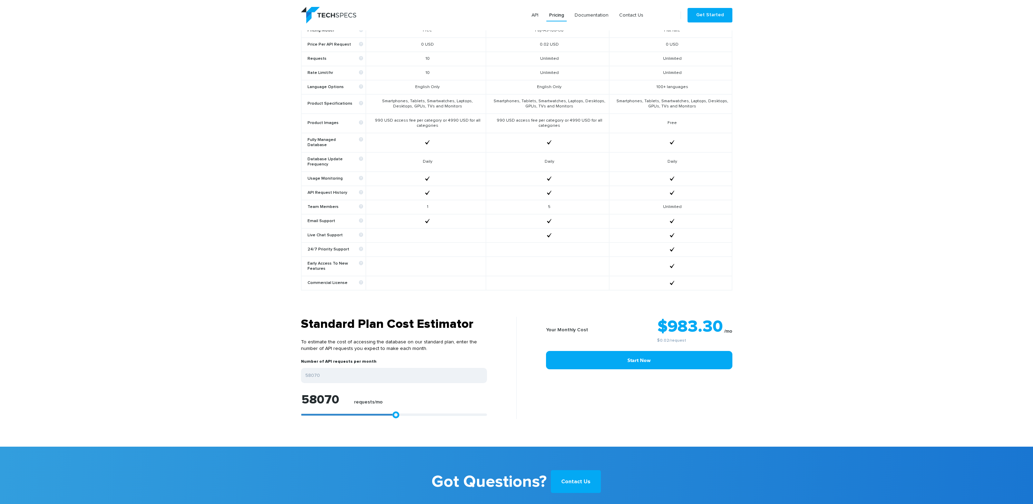
type input "58812"
type input "59554"
type input "60482"
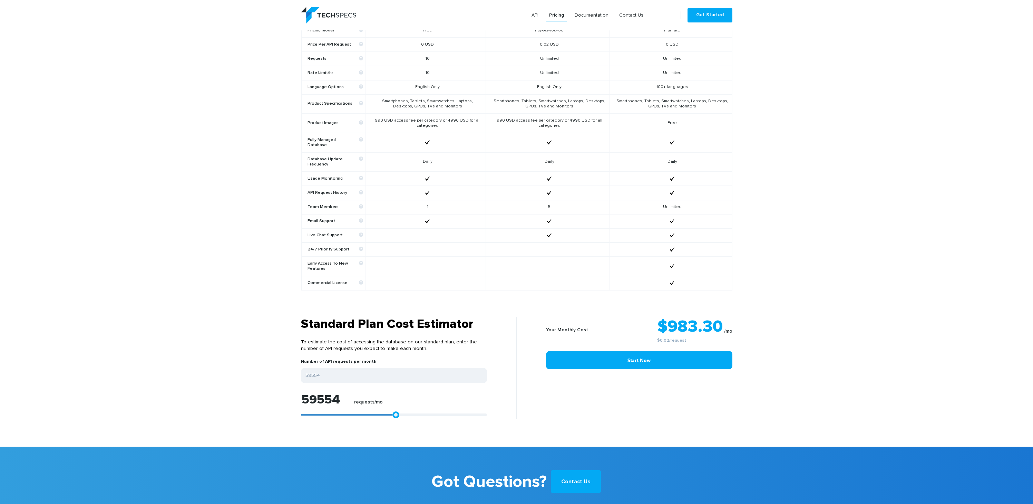
type input "60482"
type input "61224"
type input "61595"
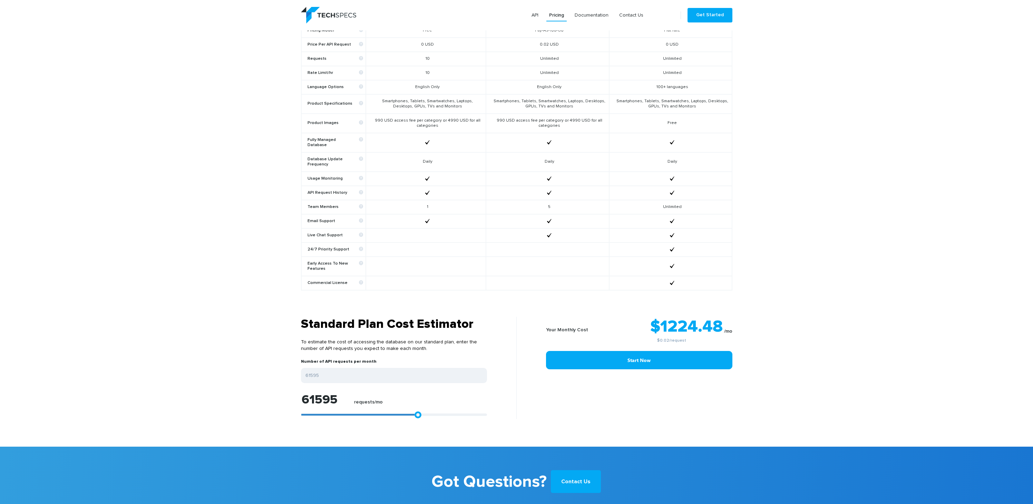
type input "61966"
type input "62152"
type input "62337"
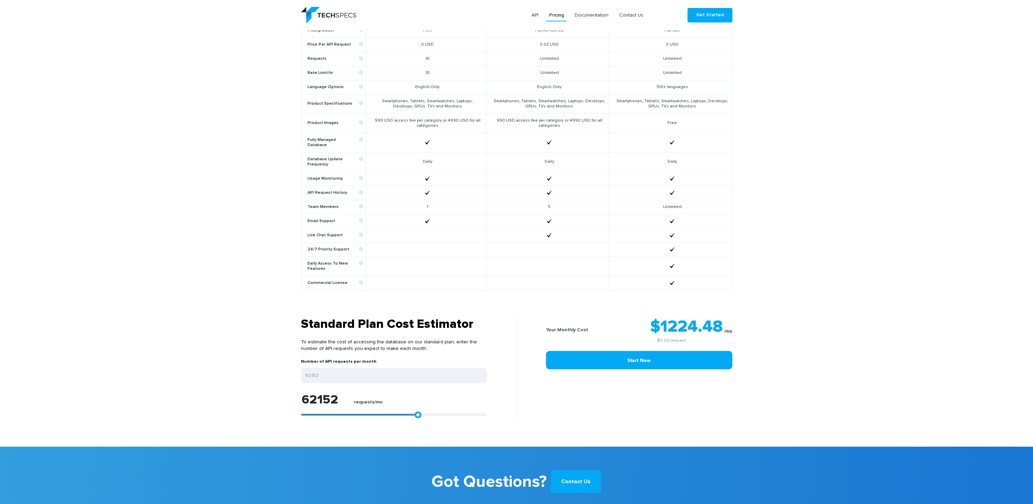
type input "62337"
type input "62708"
type input "62894"
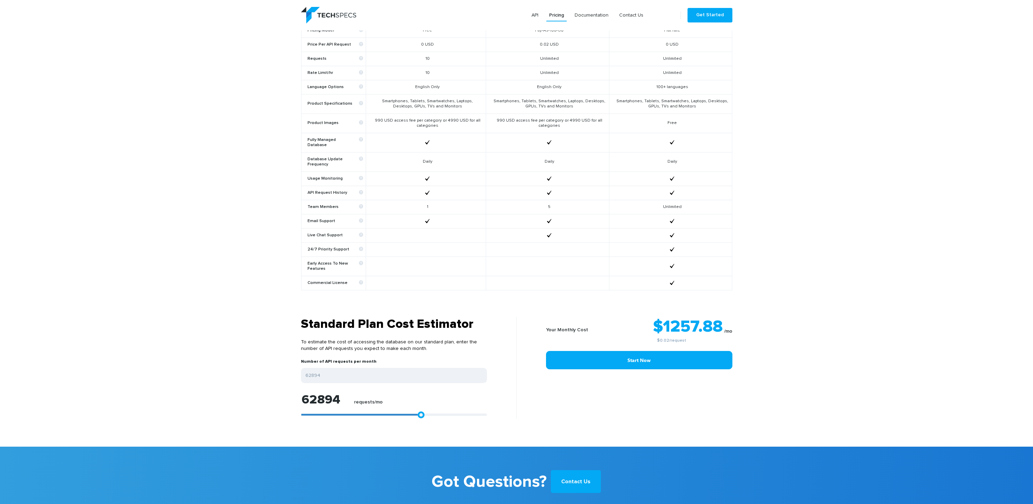
type input "63079"
type input "63636"
type input "64378"
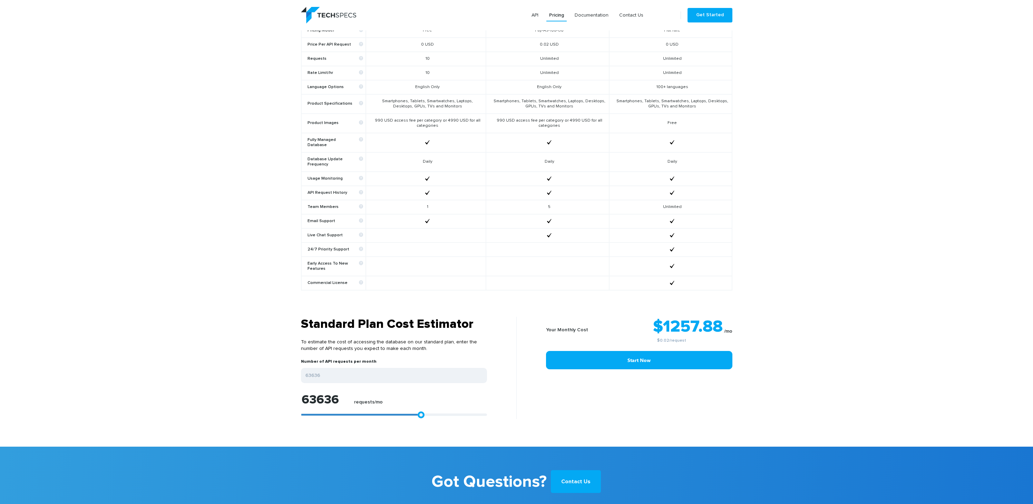
type input "64378"
type input "65305"
type input "66419"
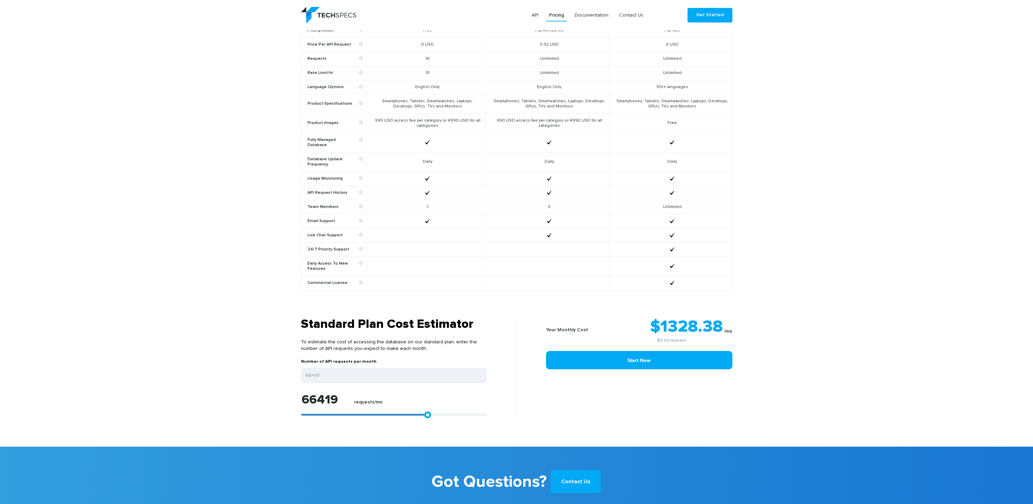
type input "67532"
type input "68459"
type input "69202"
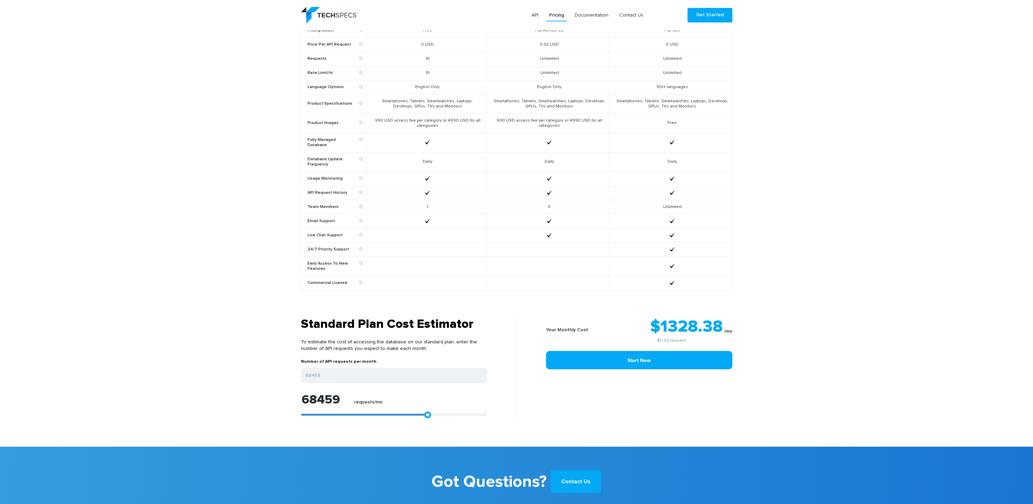
type input "69202"
type input "69944"
type input "70686"
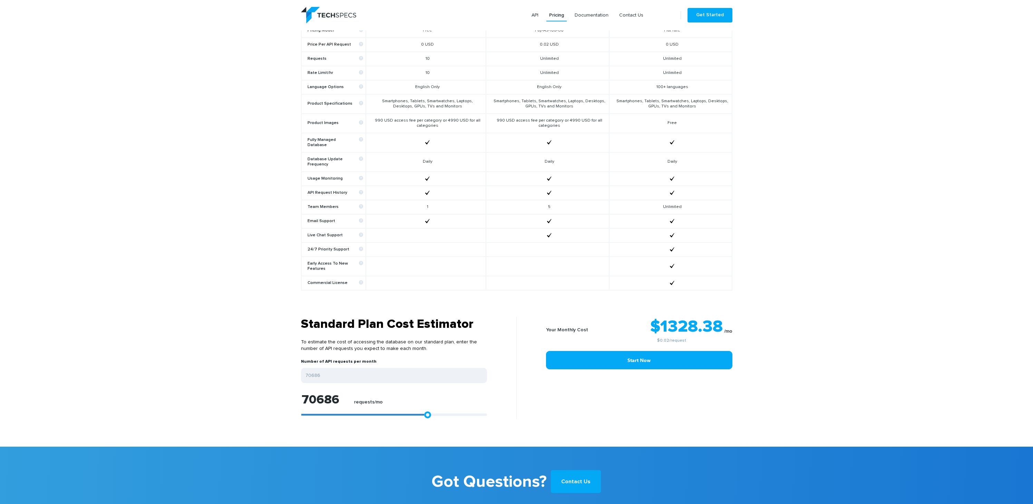
type input "71057"
type input "71613"
type input "71984"
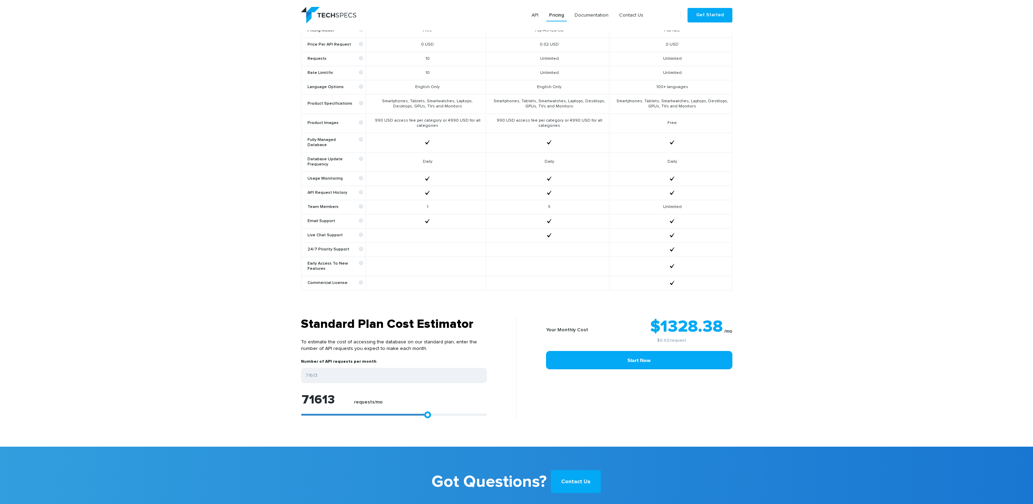
type input "71984"
type input "72355"
type input "72912"
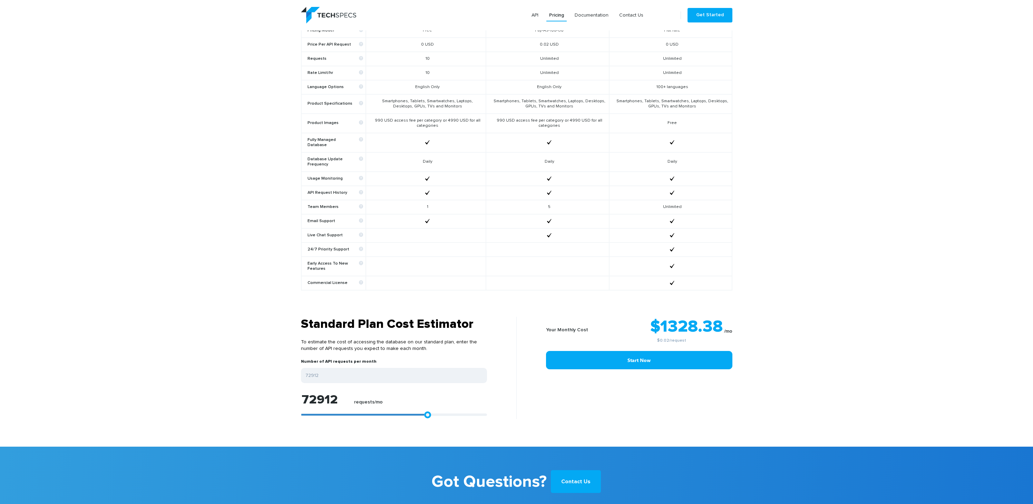
type input "73283"
type input "74025"
type input "74582"
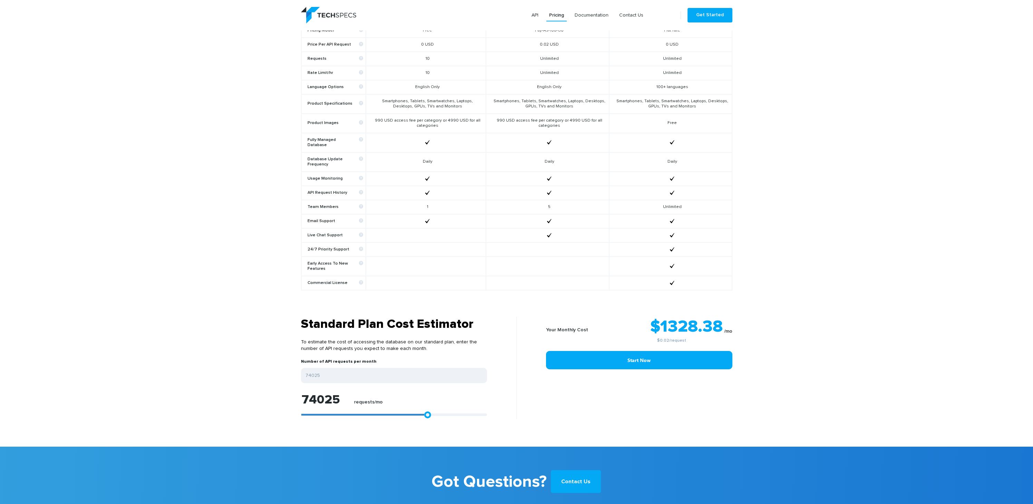
type input "74582"
type input "74953"
type input "75324"
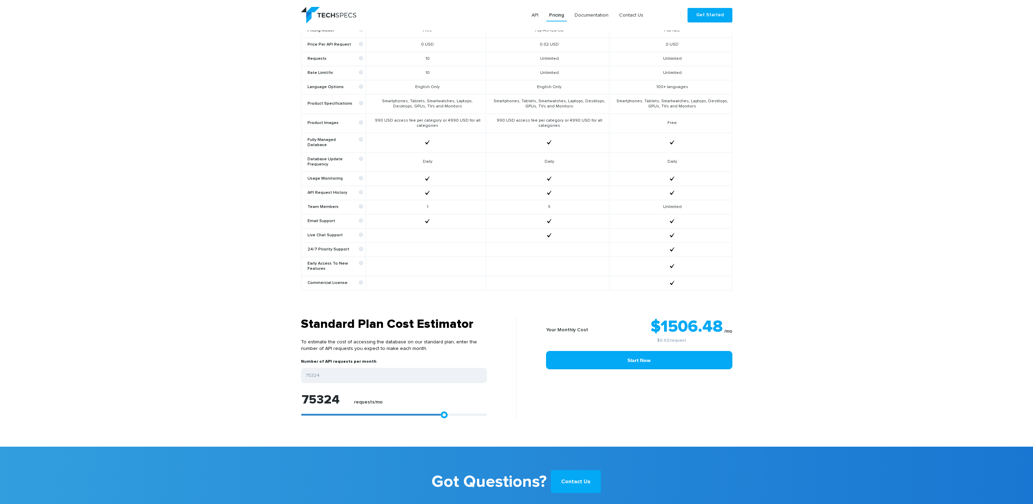
type input "75509"
type input "75695"
type input "75881"
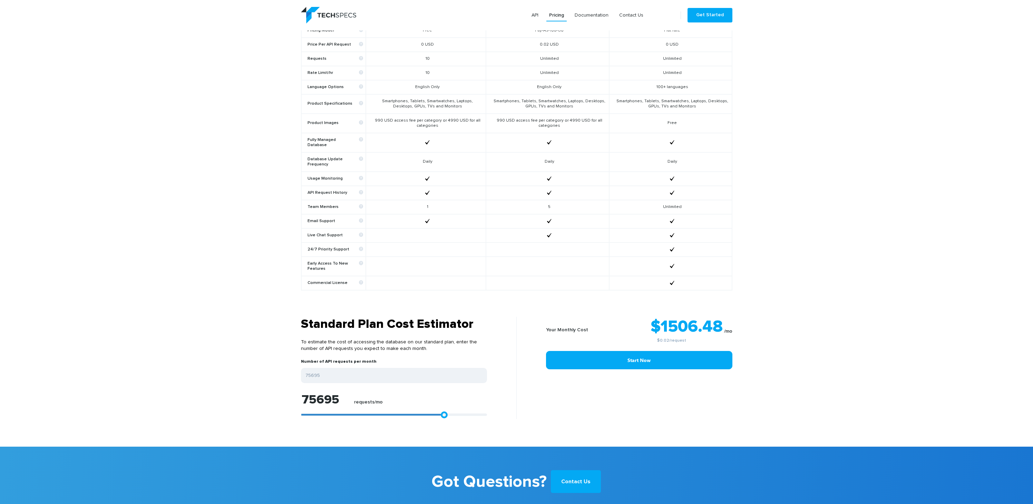
type input "75881"
type input "76066"
drag, startPoint x: 306, startPoint y: 411, endPoint x: 293, endPoint y: 408, distance: 13.1
click at [293, 409] on section "Standard Plan Cost Estimator To estimate the cost of accessing the database on …" at bounding box center [516, 382] width 1033 height 130
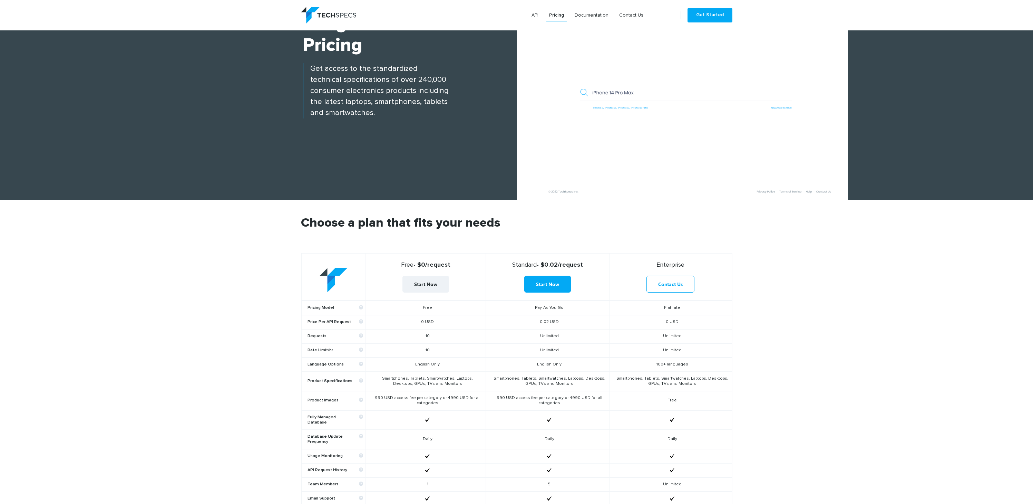
scroll to position [0, 0]
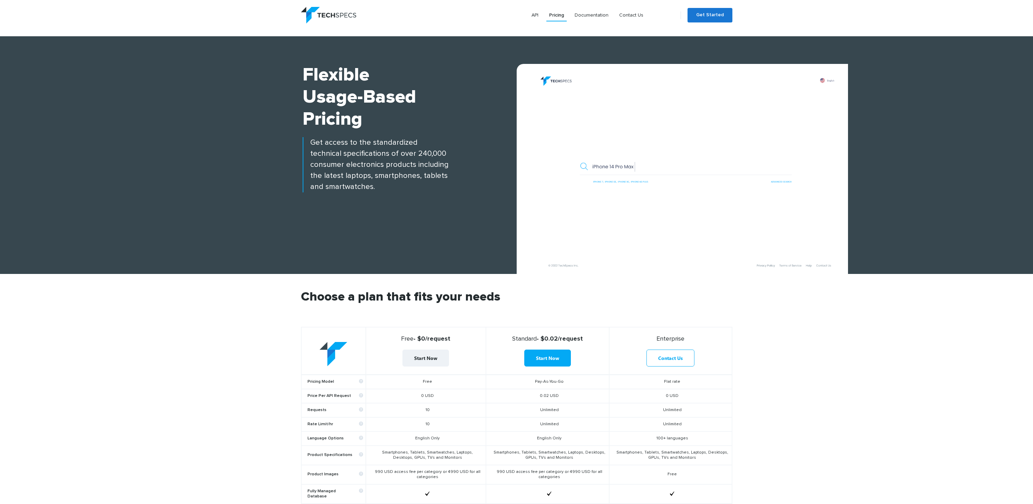
click at [715, 12] on link "Get Started" at bounding box center [710, 15] width 45 height 14
